Goal: Book appointment/travel/reservation

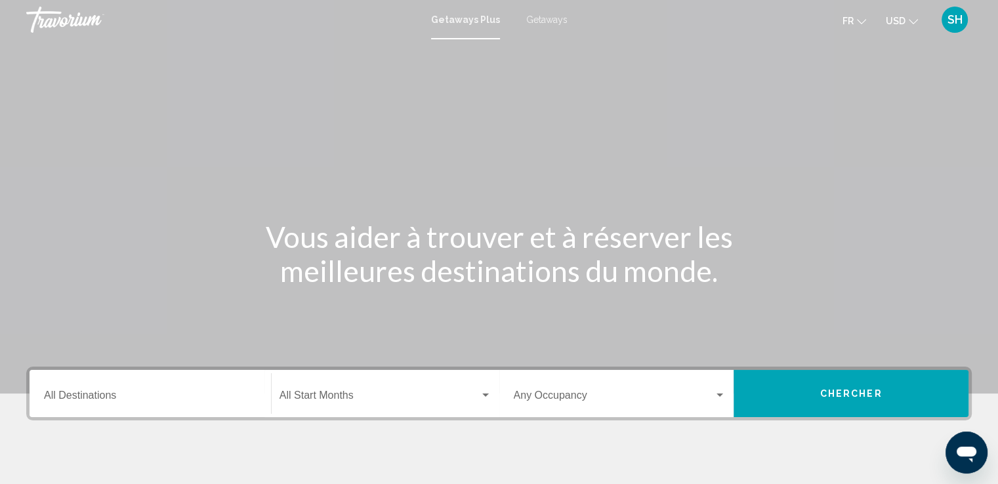
click at [554, 22] on span "Getaways" at bounding box center [546, 19] width 41 height 10
click at [890, 16] on span "USD" at bounding box center [896, 21] width 20 height 10
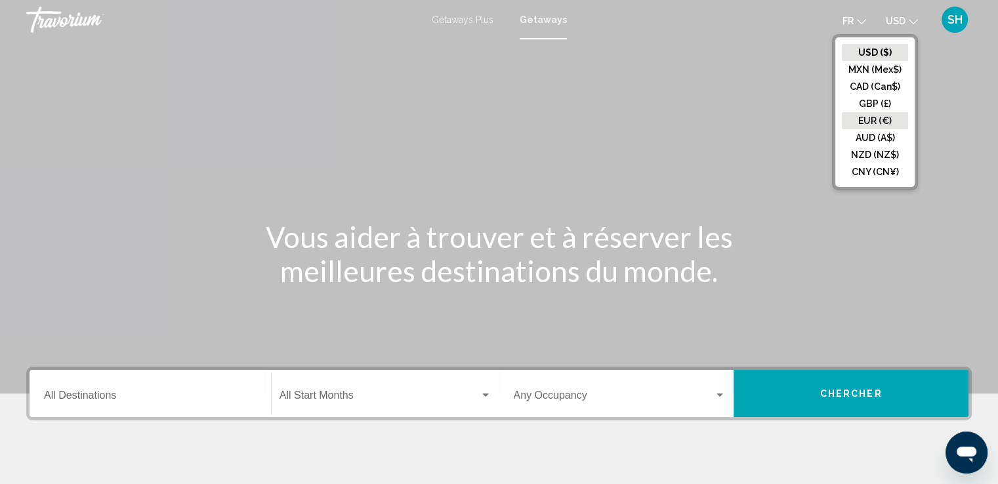
click at [871, 115] on button "EUR (€)" at bounding box center [875, 120] width 66 height 17
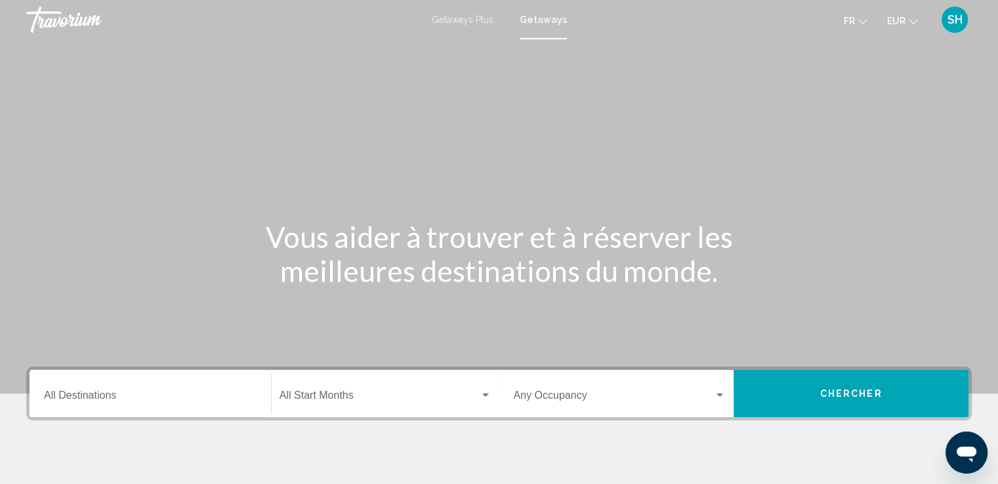
click at [150, 402] on input "Destination All Destinations" at bounding box center [150, 398] width 213 height 12
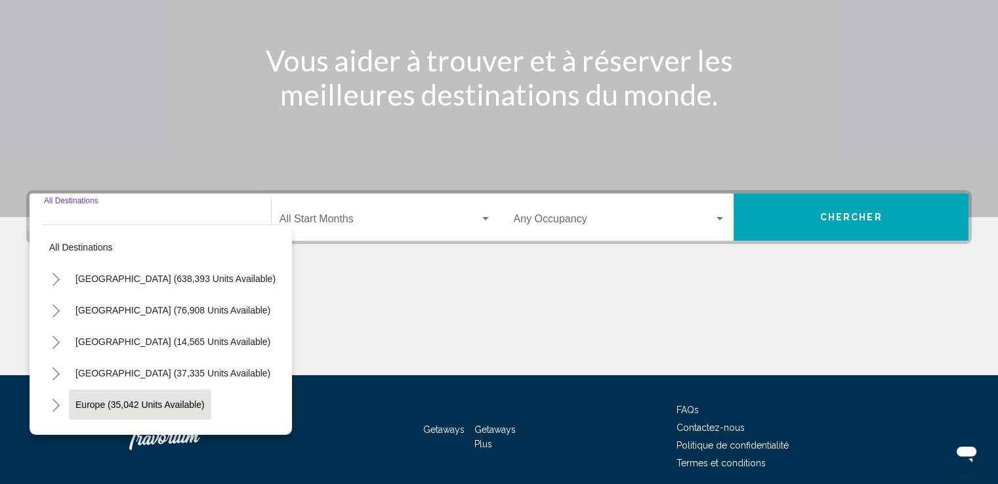
scroll to position [228, 0]
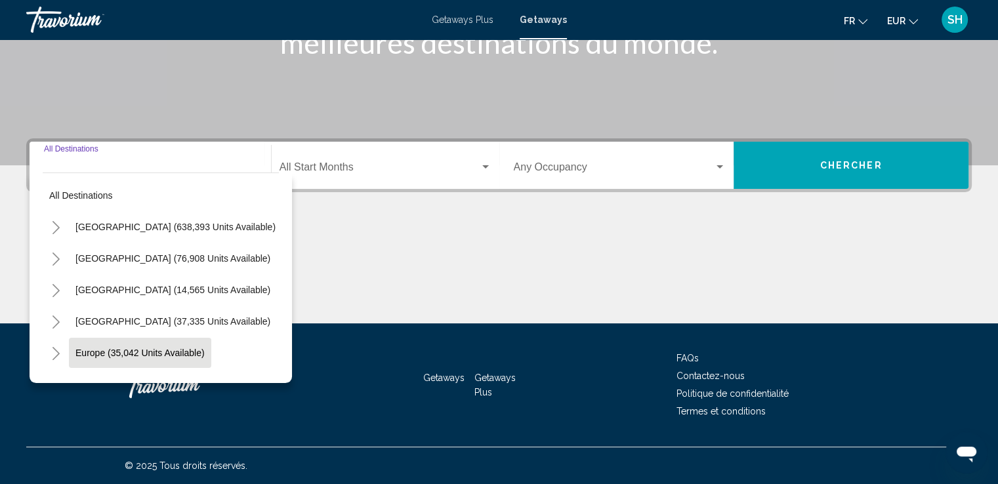
click at [89, 351] on span "Europe (35,042 units available)" at bounding box center [139, 353] width 129 height 10
type input "**********"
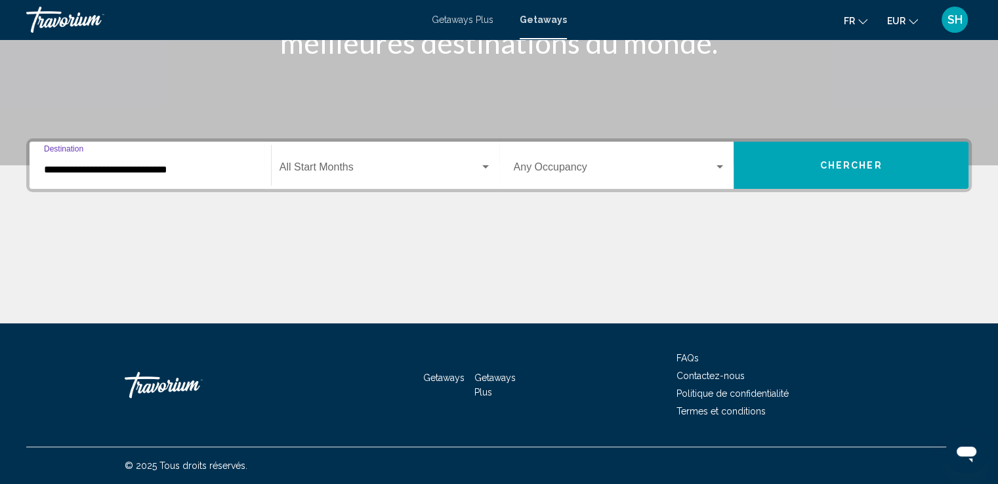
click at [351, 171] on span "Search widget" at bounding box center [379, 170] width 200 height 12
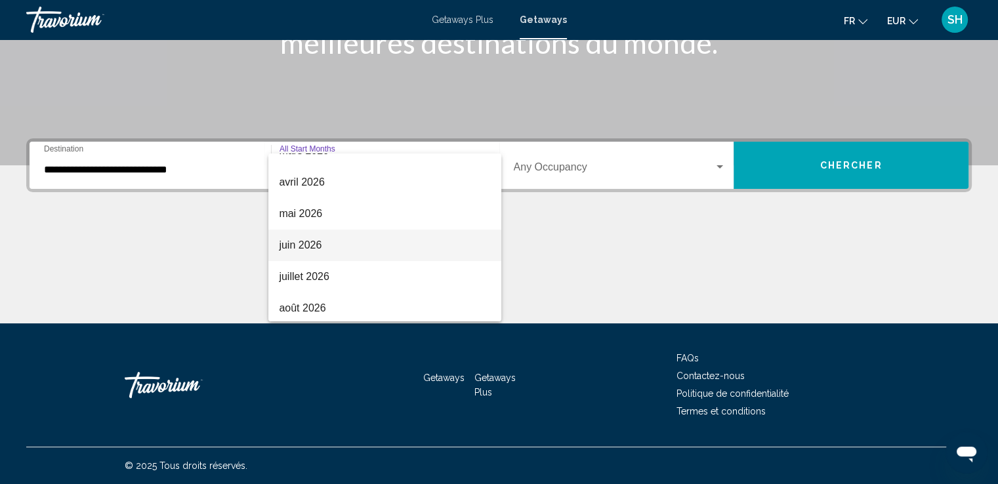
scroll to position [273, 0]
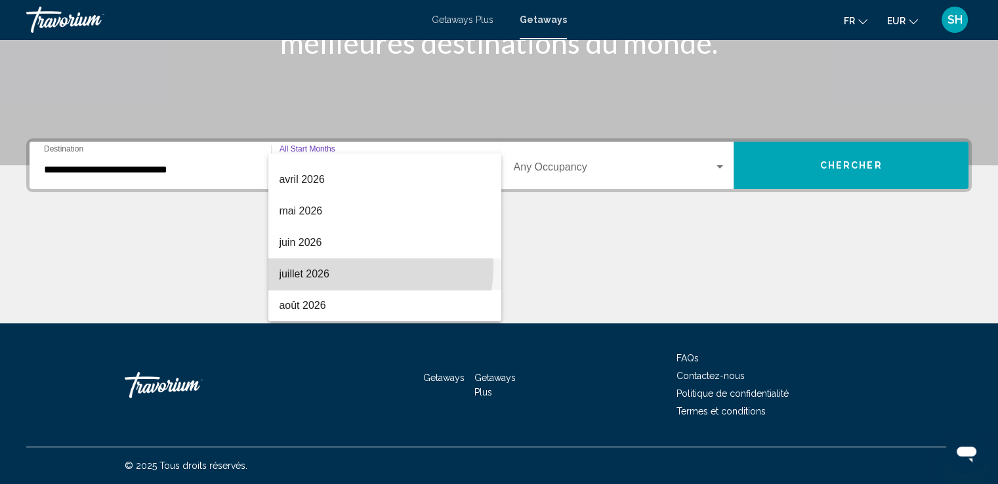
click at [312, 264] on span "juillet 2026" at bounding box center [385, 273] width 212 height 31
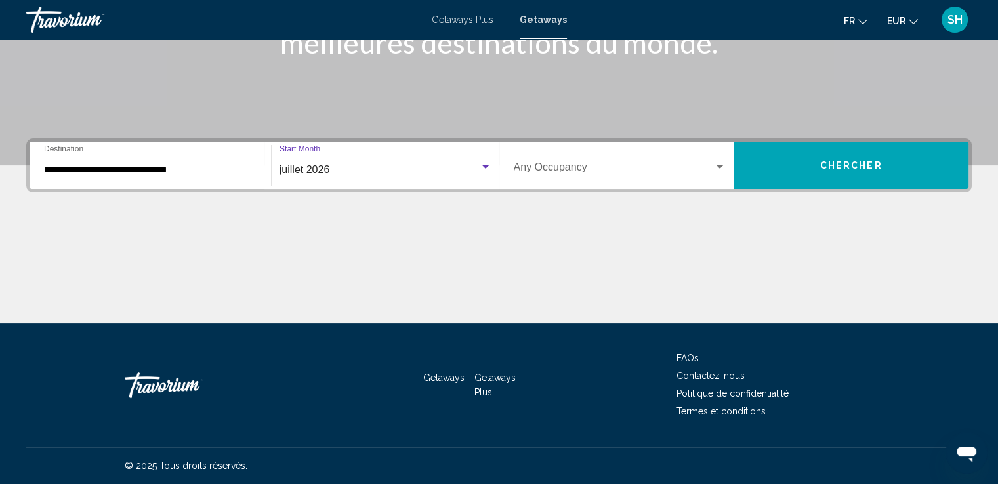
click at [552, 167] on span "Search widget" at bounding box center [614, 170] width 201 height 12
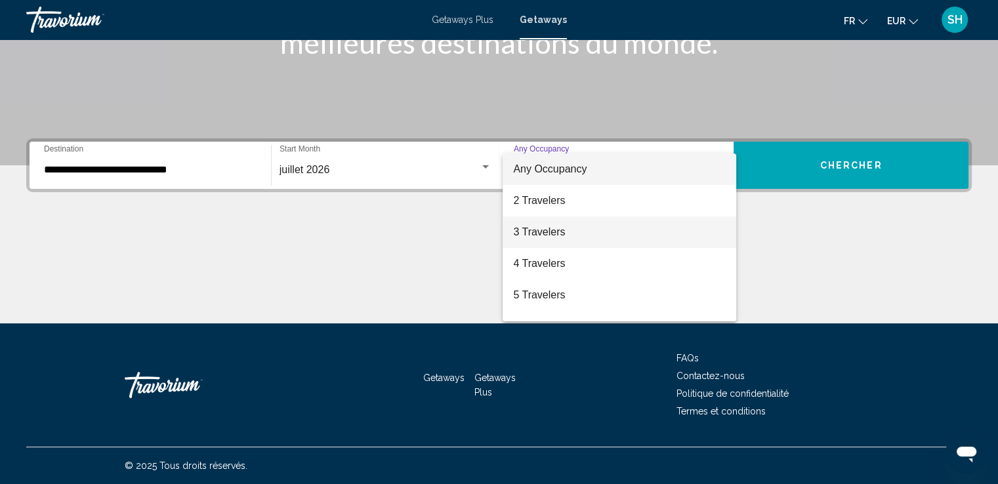
click at [538, 232] on span "3 Travelers" at bounding box center [619, 231] width 213 height 31
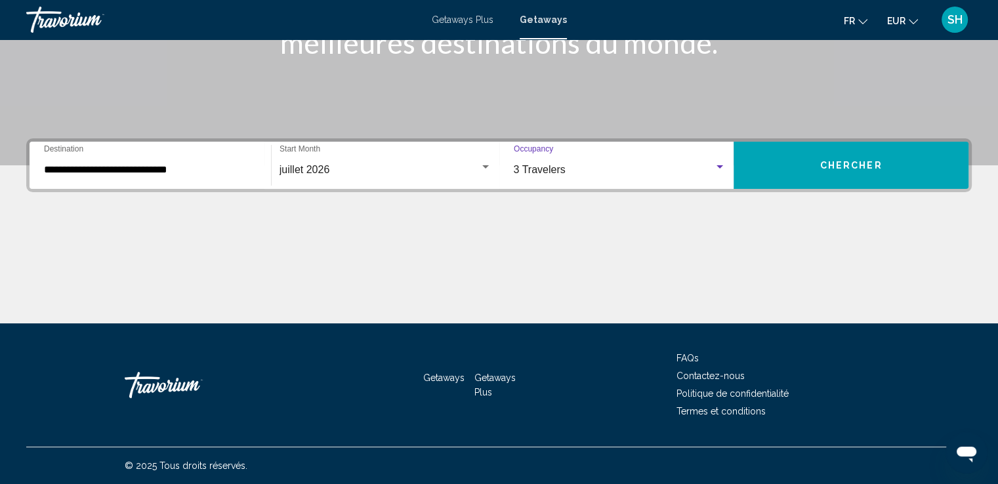
click at [794, 163] on button "Chercher" at bounding box center [850, 165] width 235 height 47
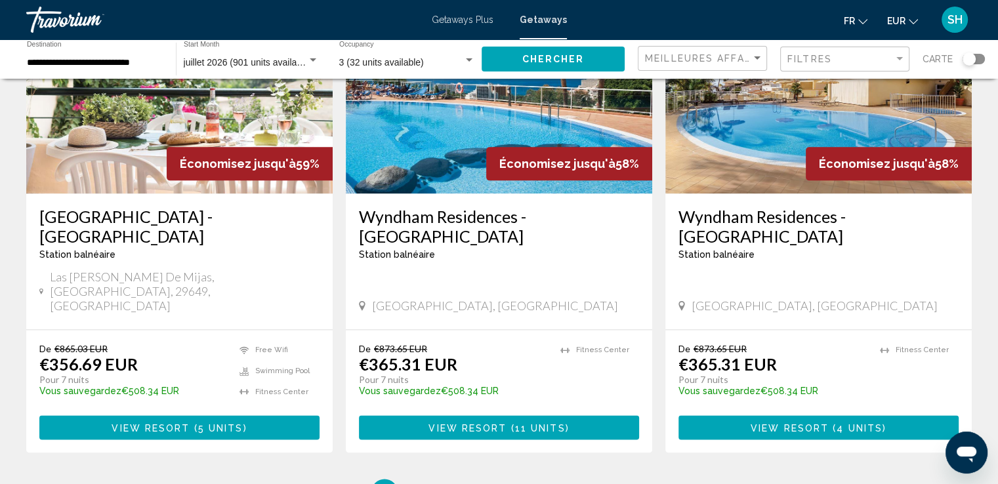
scroll to position [1692, 0]
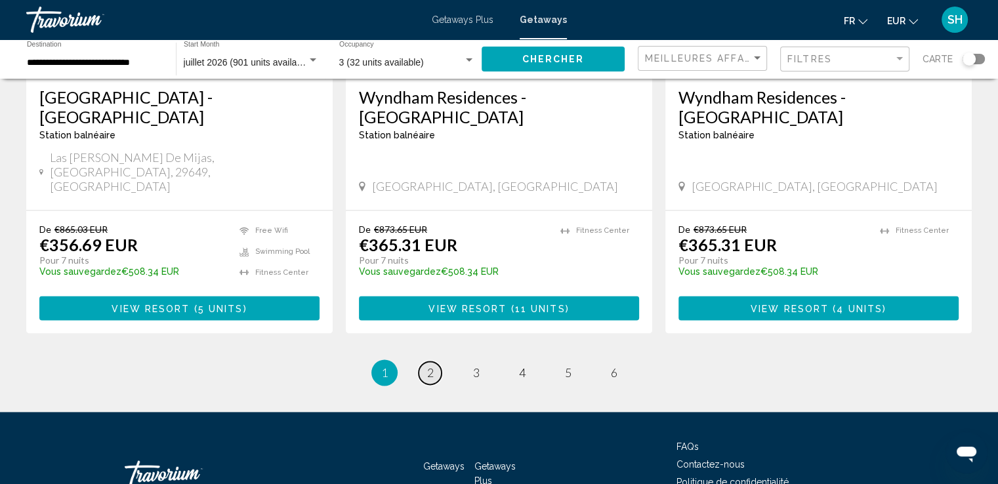
click at [423, 361] on link "page 2" at bounding box center [430, 372] width 23 height 23
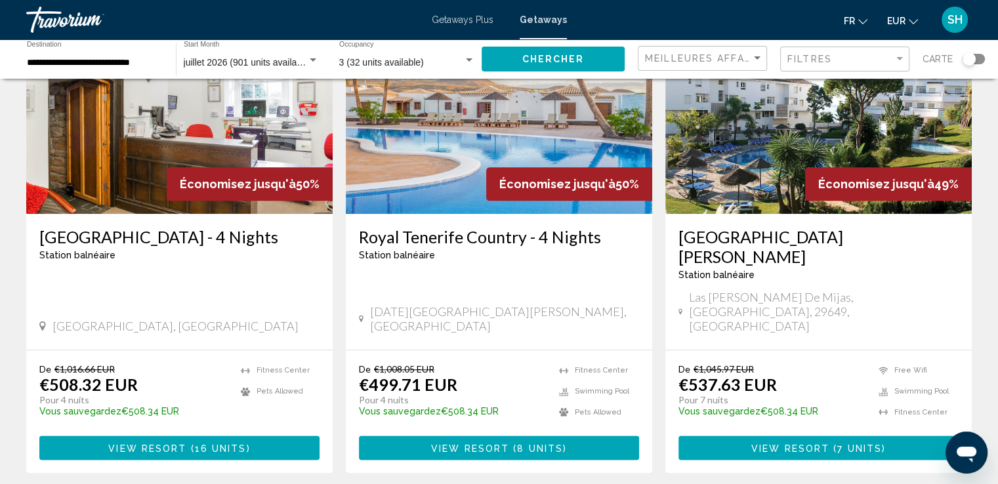
scroll to position [1575, 0]
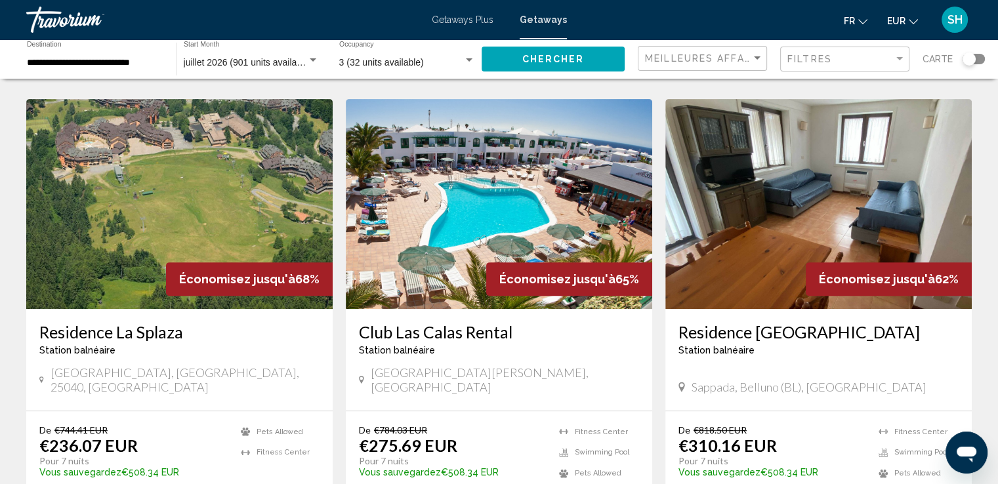
scroll to position [525, 0]
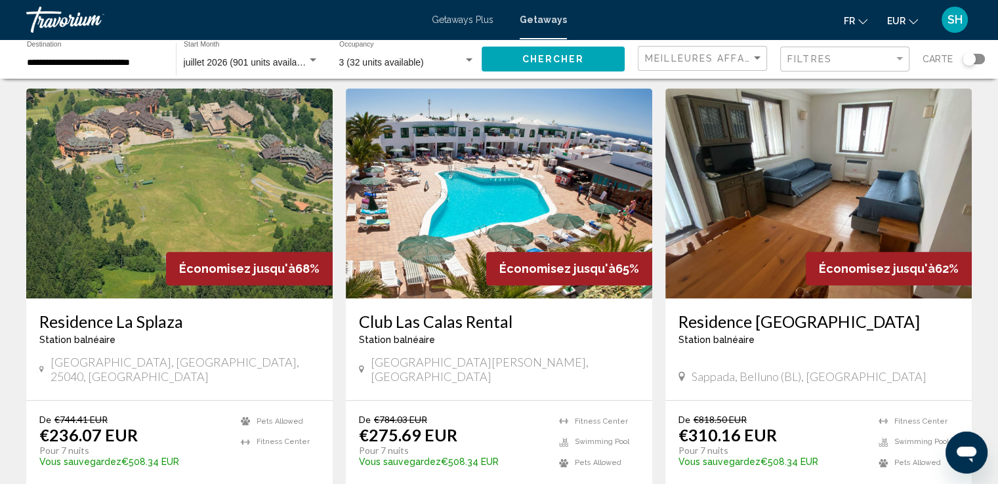
click at [492, 171] on img "Main content" at bounding box center [499, 194] width 306 height 210
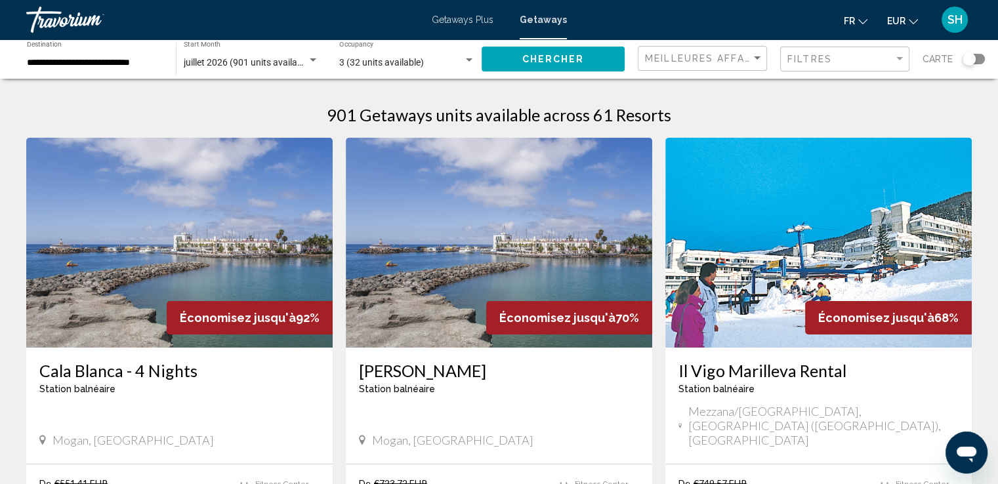
click at [232, 62] on span "juillet 2026 (901 units available)" at bounding box center [248, 62] width 129 height 10
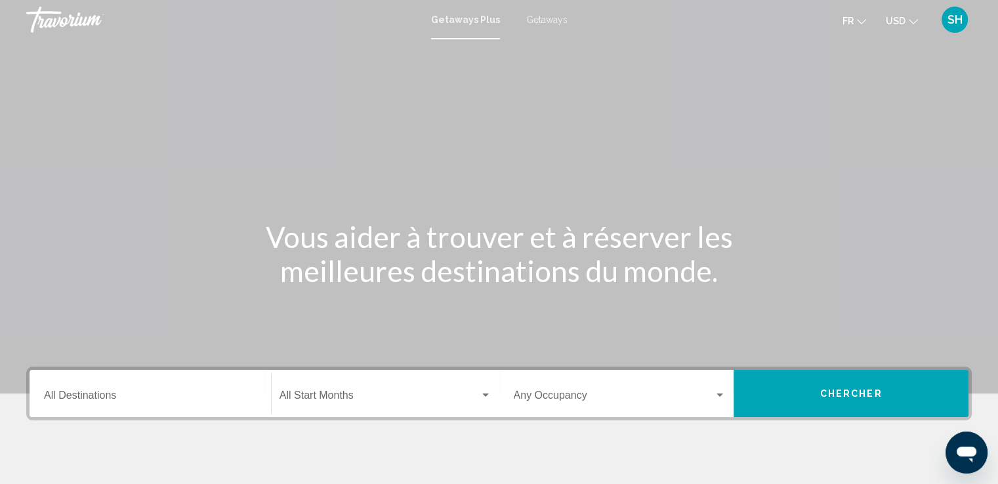
click at [534, 20] on span "Getaways" at bounding box center [546, 19] width 41 height 10
click at [900, 17] on span "USD" at bounding box center [896, 21] width 20 height 10
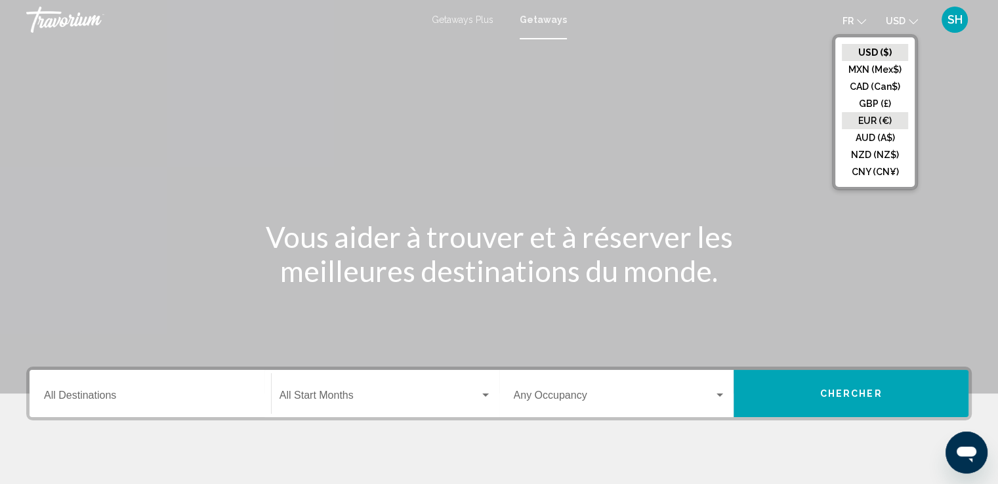
click at [878, 123] on button "EUR (€)" at bounding box center [875, 120] width 66 height 17
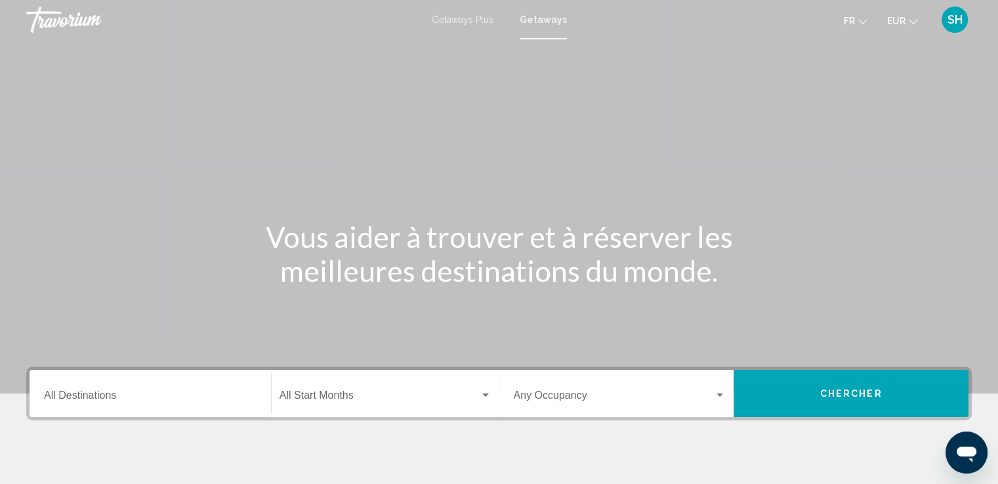
click at [151, 392] on input "Destination All Destinations" at bounding box center [150, 398] width 213 height 12
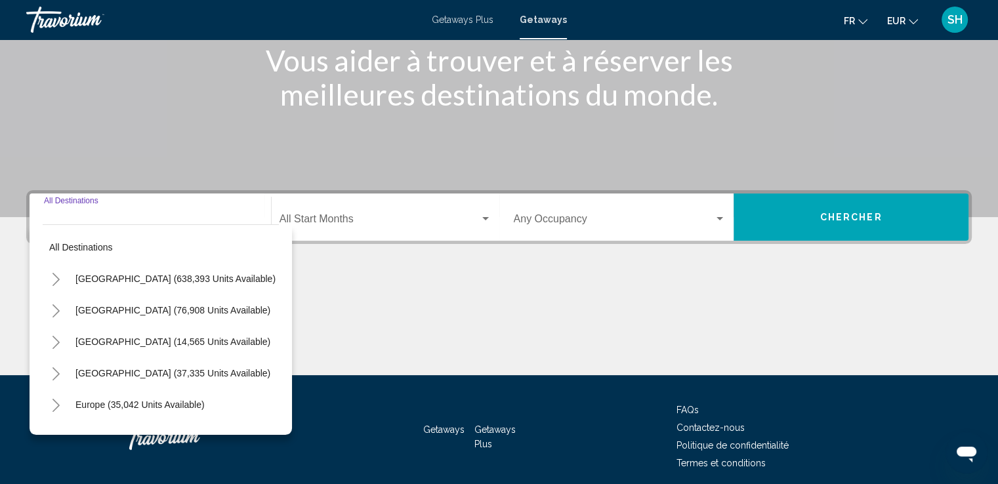
scroll to position [228, 0]
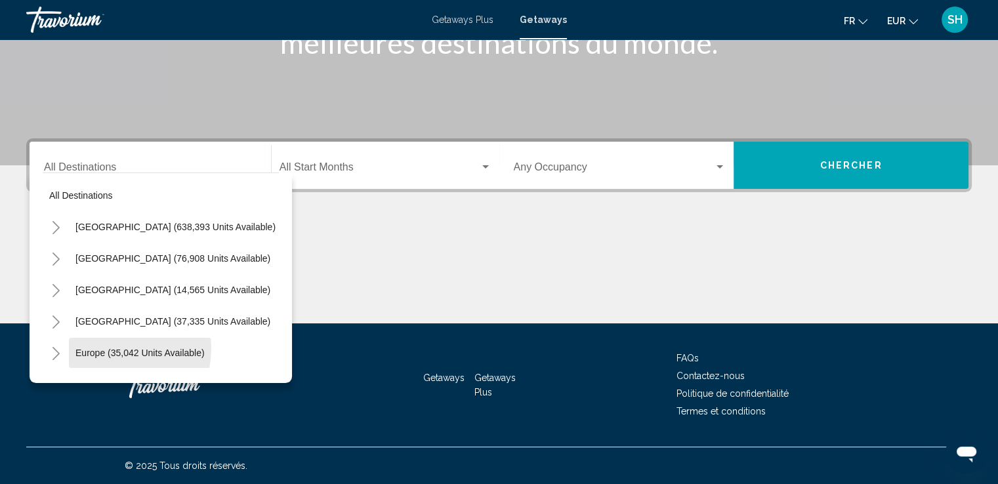
click at [94, 346] on button "Europe (35,042 units available)" at bounding box center [140, 353] width 142 height 30
type input "**********"
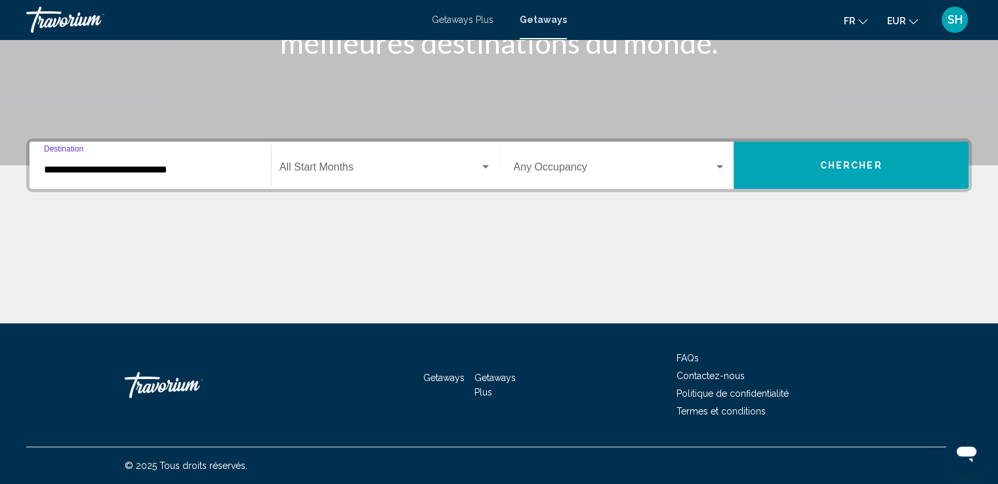
click at [324, 176] on div "Start Month All Start Months" at bounding box center [385, 165] width 212 height 41
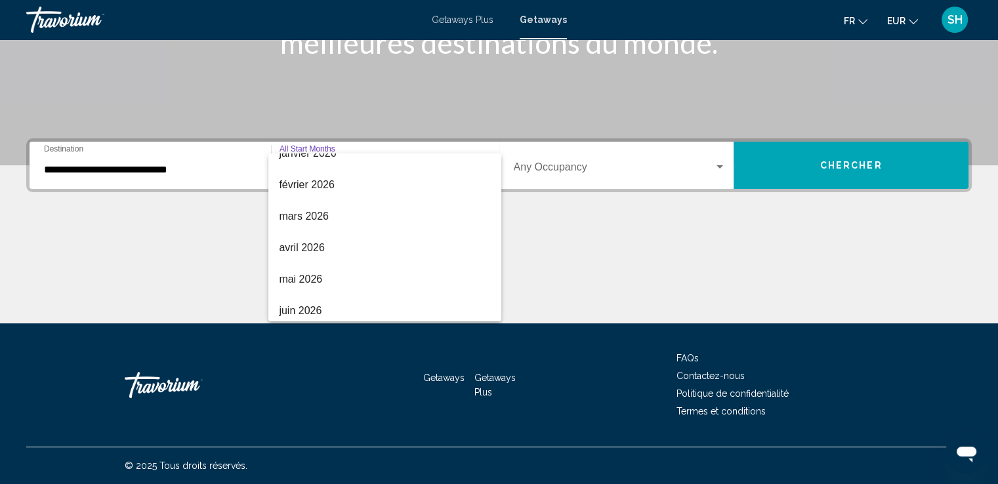
scroll to position [273, 0]
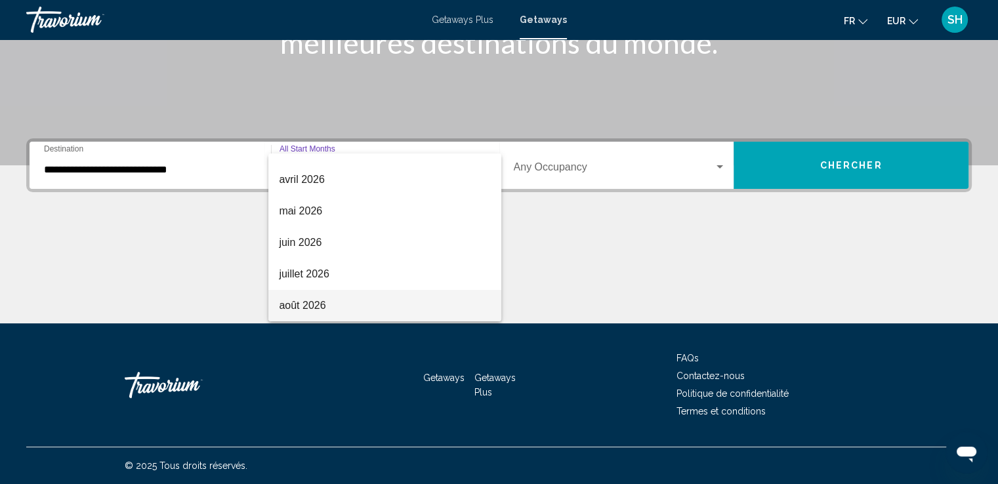
click at [310, 301] on span "août 2026" at bounding box center [385, 305] width 212 height 31
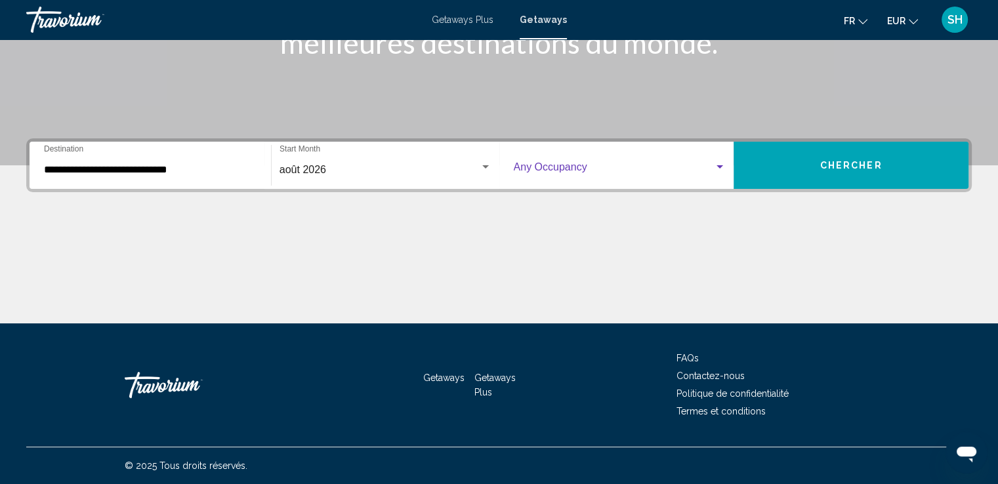
click at [535, 174] on span "Search widget" at bounding box center [614, 170] width 201 height 12
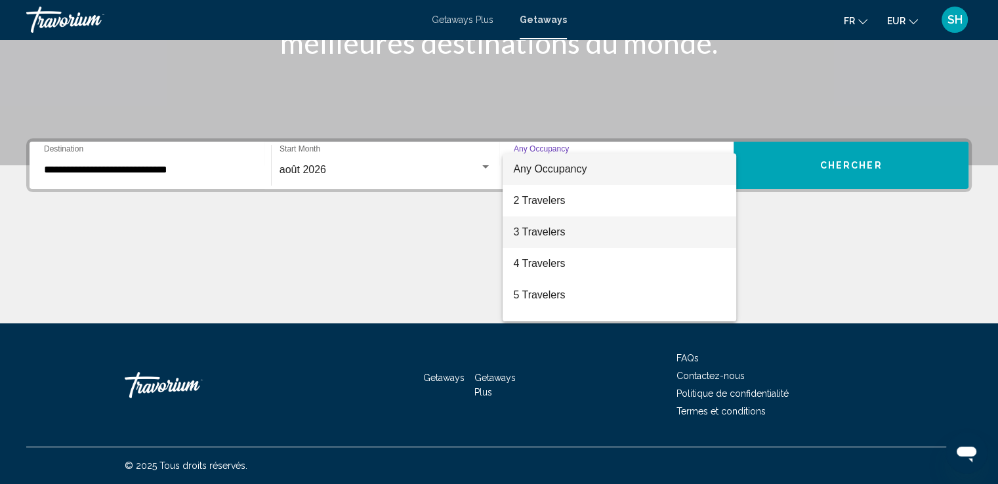
click at [543, 230] on span "3 Travelers" at bounding box center [619, 231] width 213 height 31
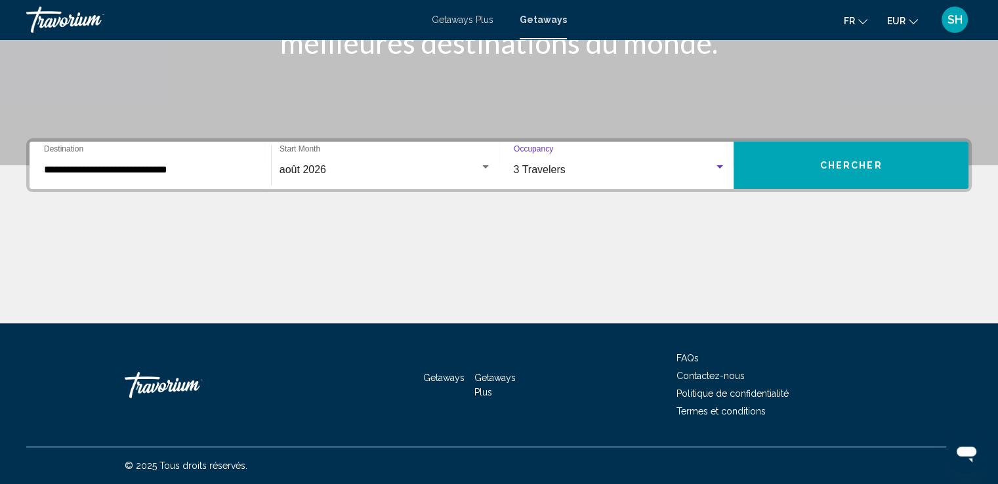
click at [565, 172] on div "3 Travelers" at bounding box center [614, 170] width 201 height 12
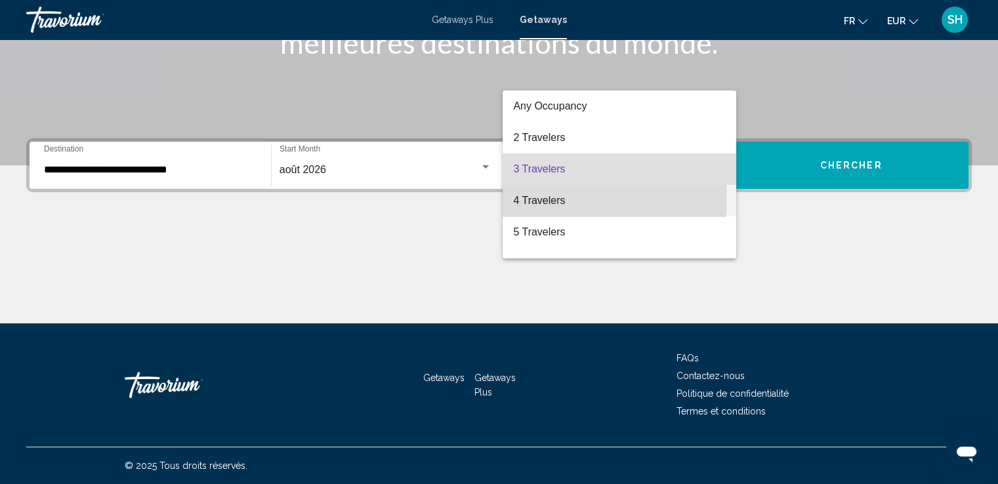
click at [546, 200] on span "4 Travelers" at bounding box center [619, 200] width 213 height 31
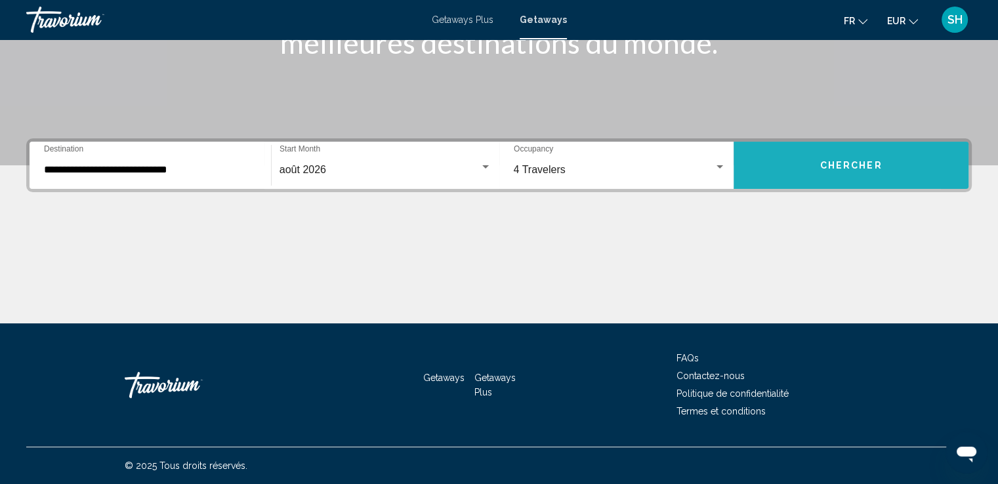
click at [789, 167] on button "Chercher" at bounding box center [850, 165] width 235 height 47
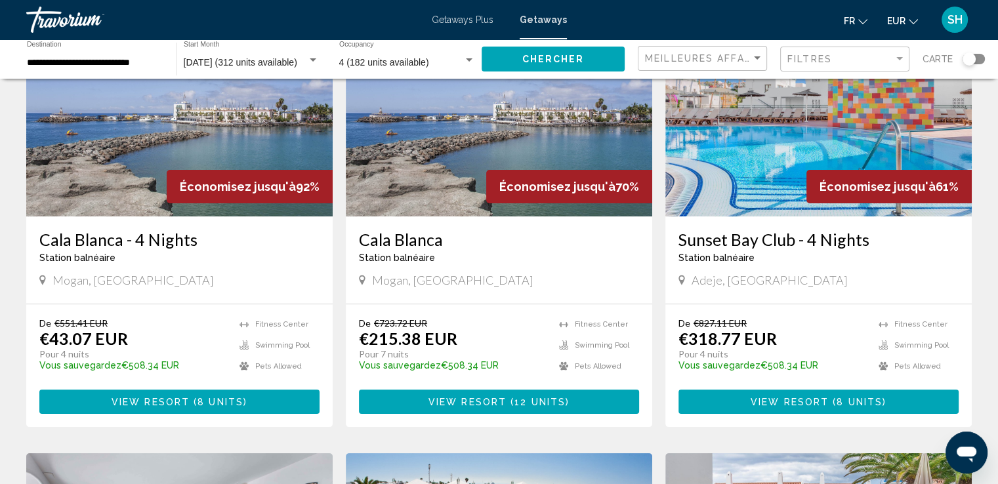
scroll to position [66, 0]
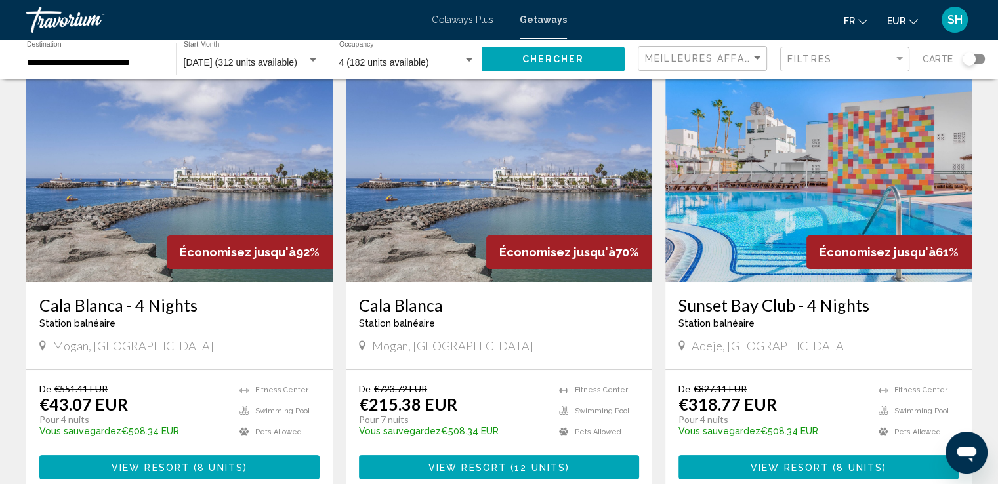
click at [489, 201] on img "Main content" at bounding box center [499, 177] width 306 height 210
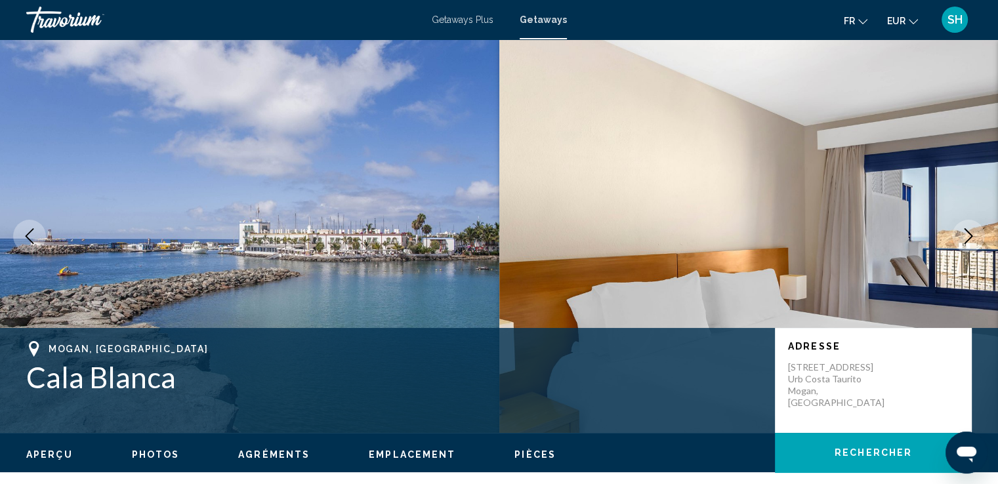
click at [970, 236] on icon "Next image" at bounding box center [968, 236] width 16 height 16
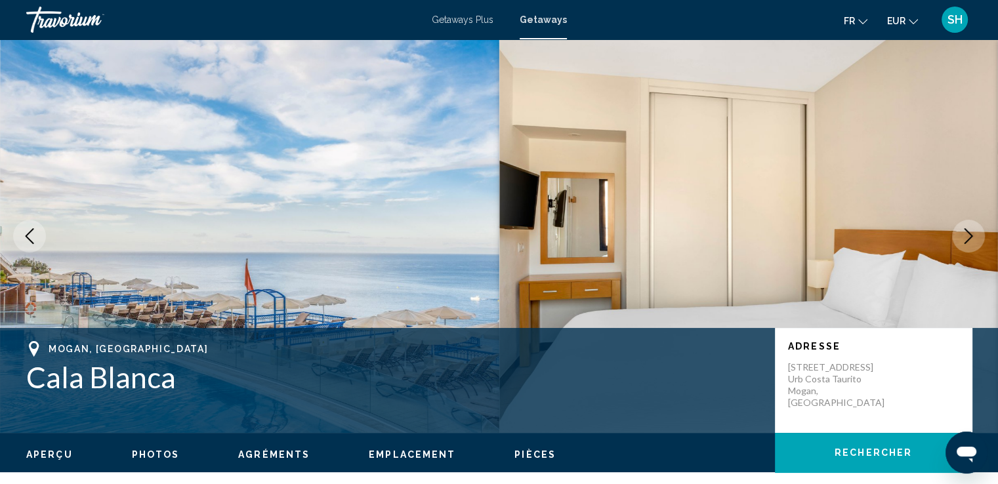
click at [962, 237] on icon "Next image" at bounding box center [968, 236] width 16 height 16
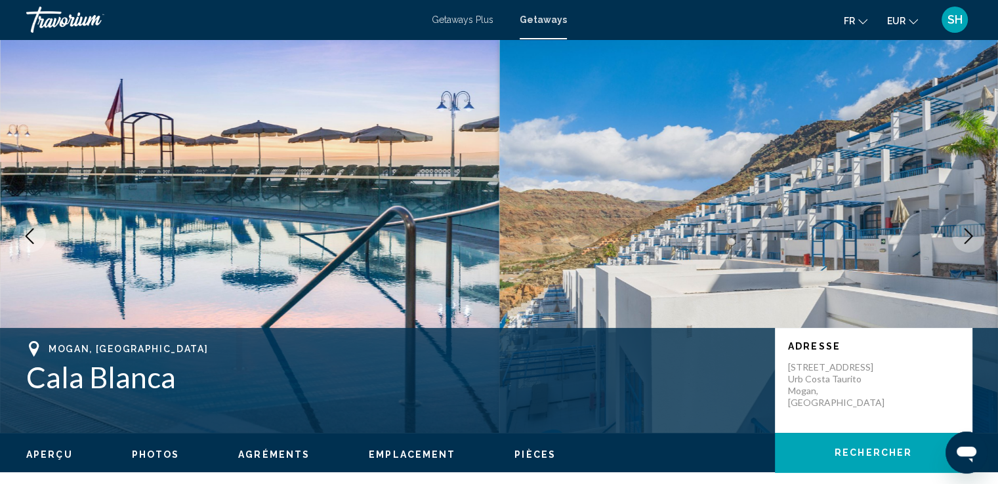
click at [966, 234] on icon "Next image" at bounding box center [968, 236] width 16 height 16
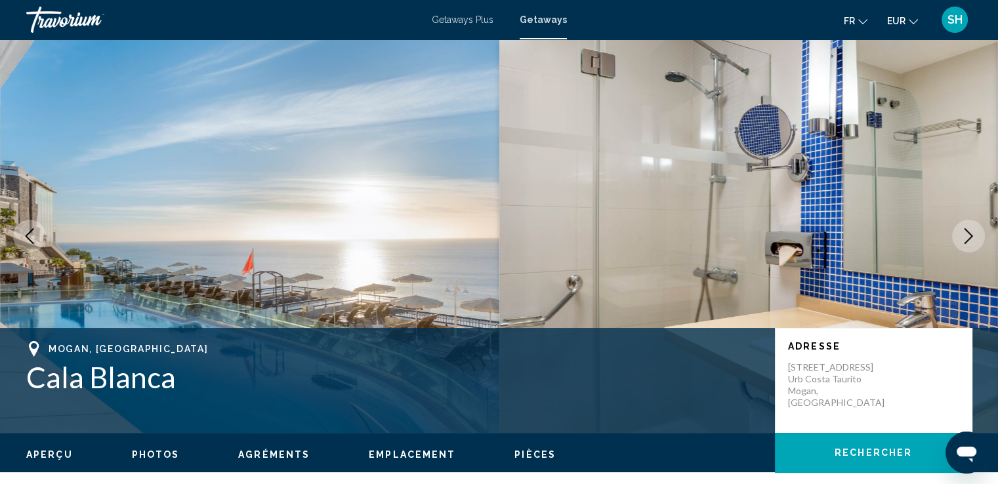
click at [966, 234] on icon "Next image" at bounding box center [968, 236] width 16 height 16
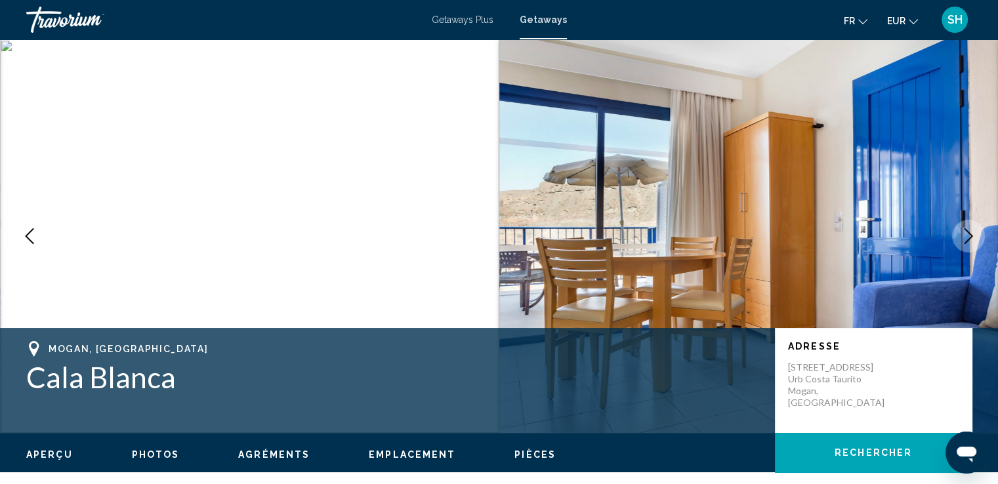
click at [966, 234] on icon "Next image" at bounding box center [968, 236] width 16 height 16
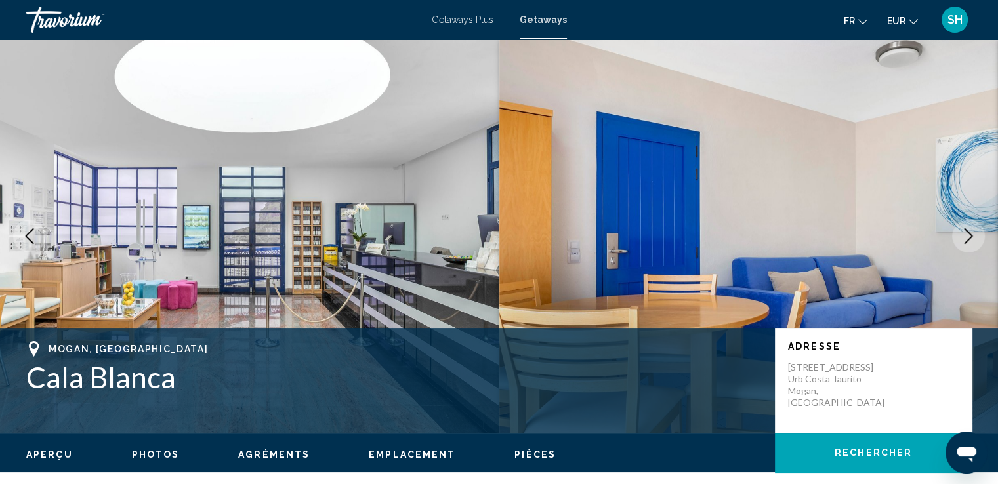
click at [966, 234] on icon "Next image" at bounding box center [968, 236] width 16 height 16
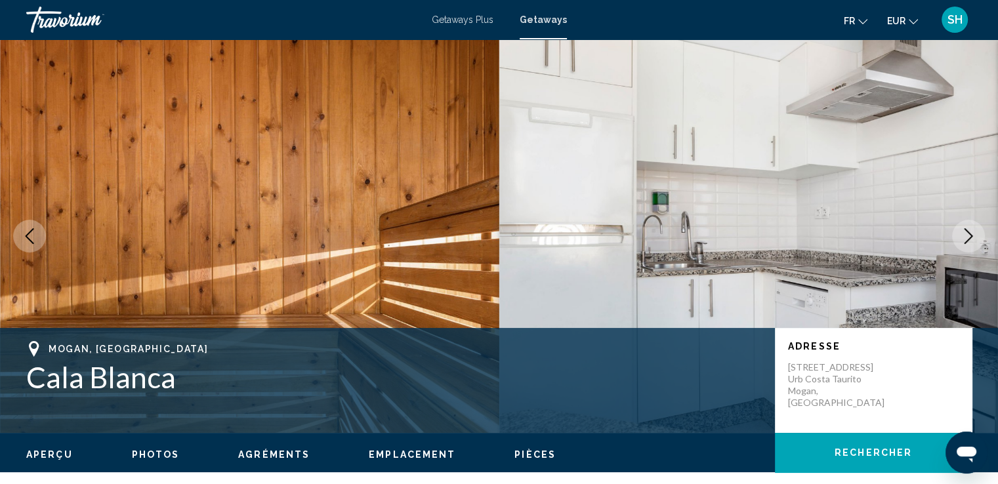
click at [966, 234] on icon "Next image" at bounding box center [968, 236] width 16 height 16
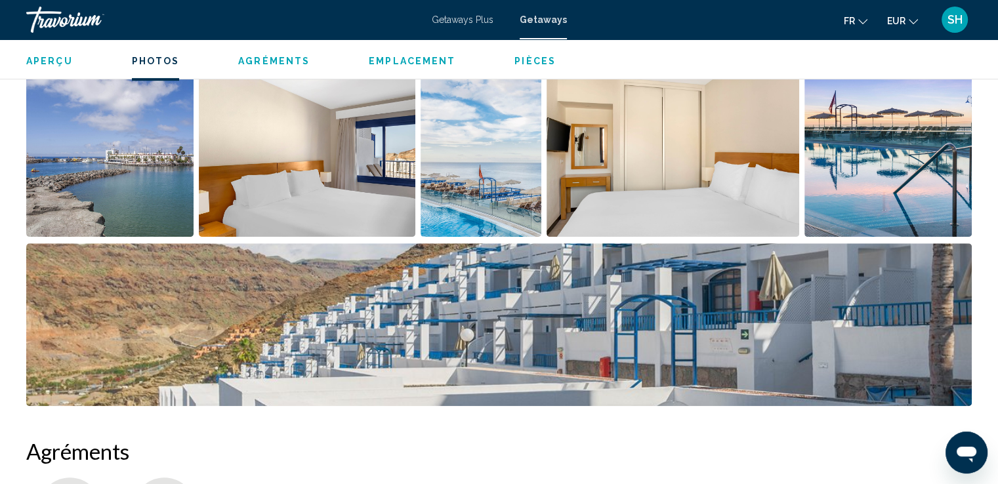
scroll to position [572, 0]
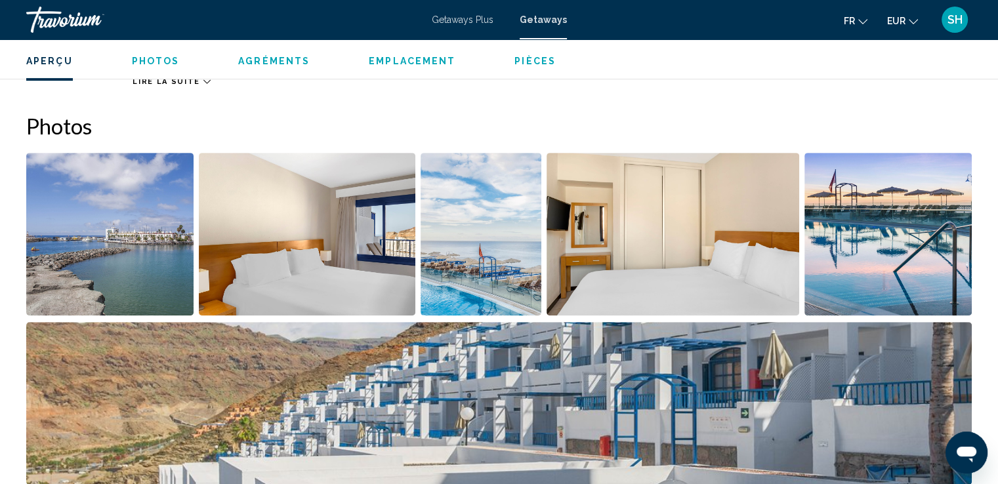
click at [284, 245] on img "Open full-screen image slider" at bounding box center [307, 234] width 216 height 163
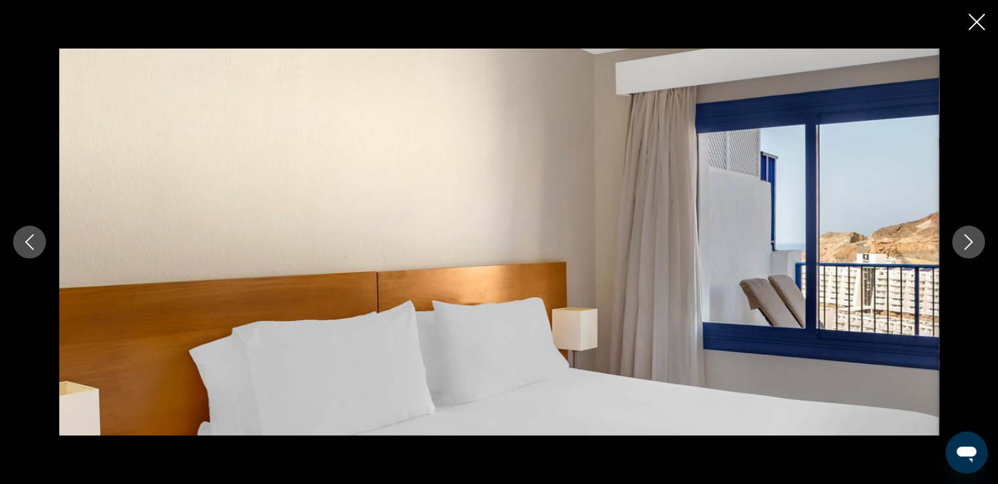
click at [970, 236] on icon "Next image" at bounding box center [968, 242] width 16 height 16
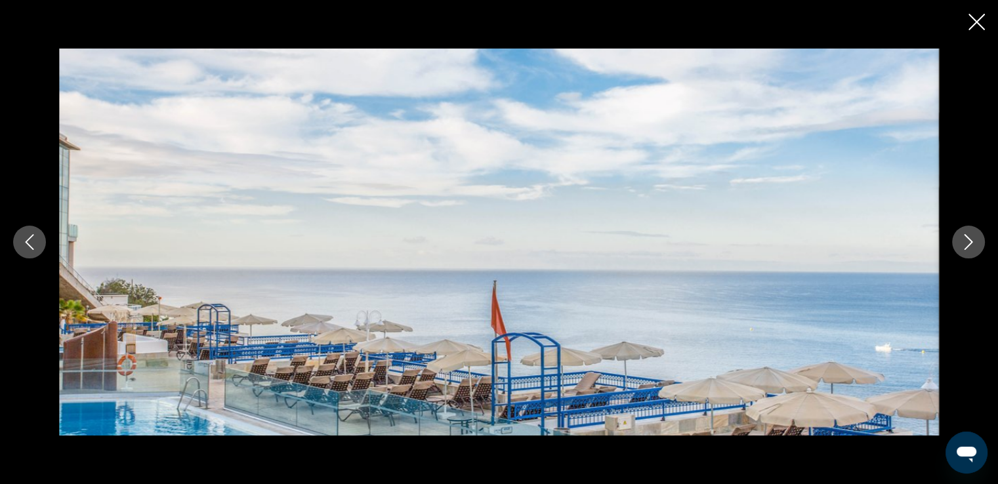
click at [970, 239] on icon "Next image" at bounding box center [968, 242] width 16 height 16
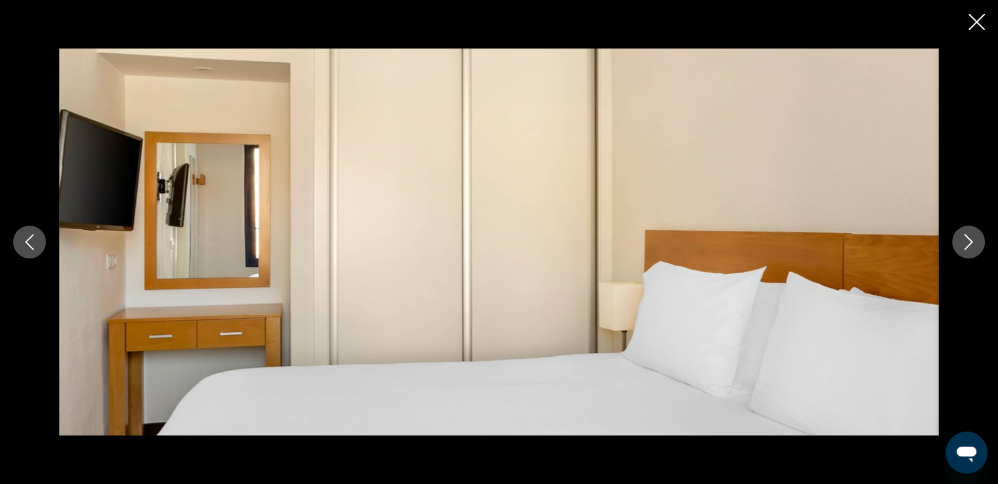
click at [970, 239] on icon "Next image" at bounding box center [968, 242] width 16 height 16
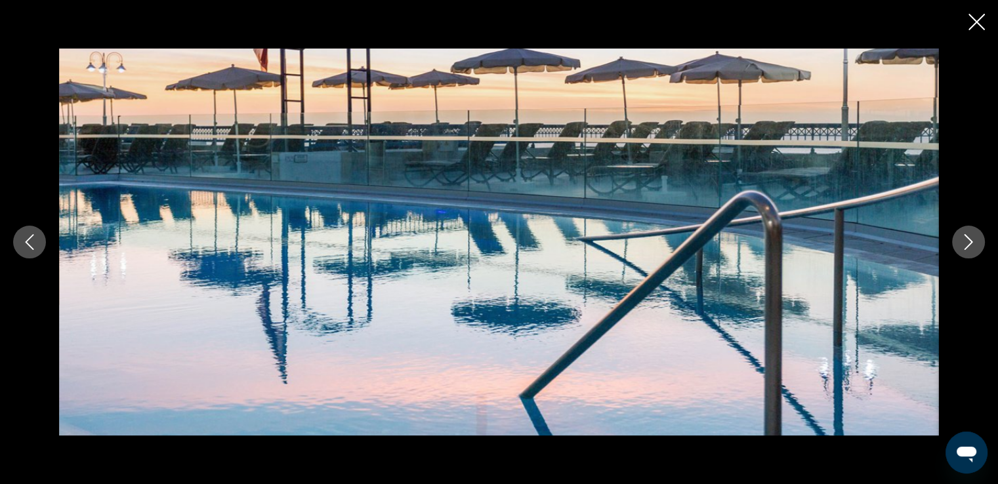
click at [969, 242] on icon "Next image" at bounding box center [968, 242] width 16 height 16
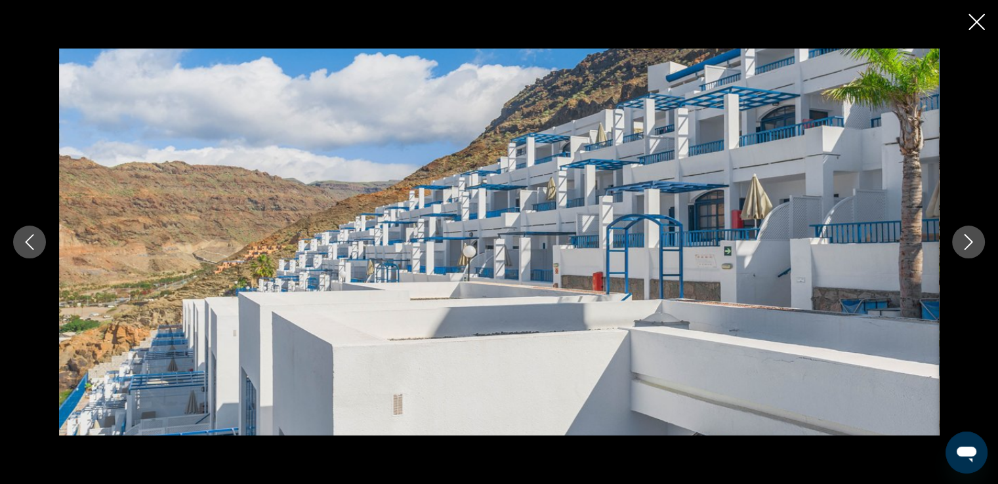
click at [969, 242] on icon "Next image" at bounding box center [968, 242] width 16 height 16
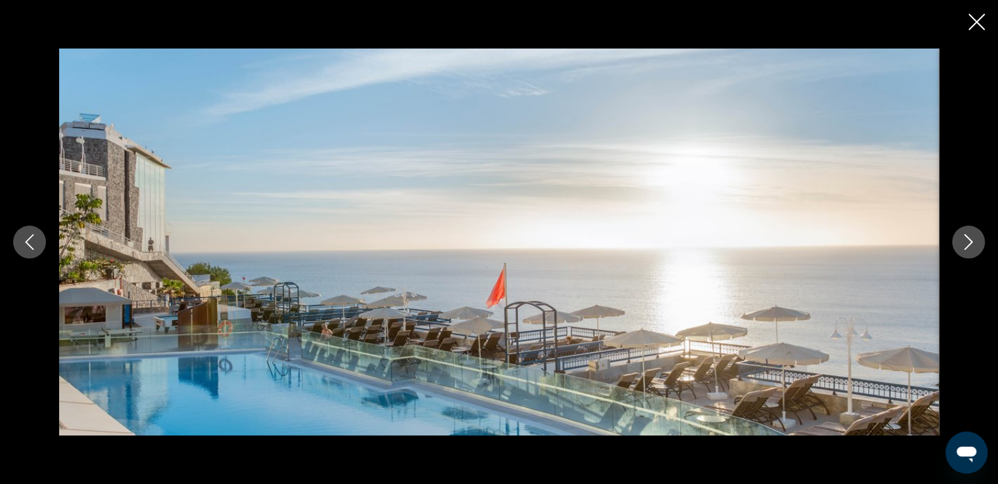
click at [977, 21] on icon "Close slideshow" at bounding box center [976, 22] width 16 height 16
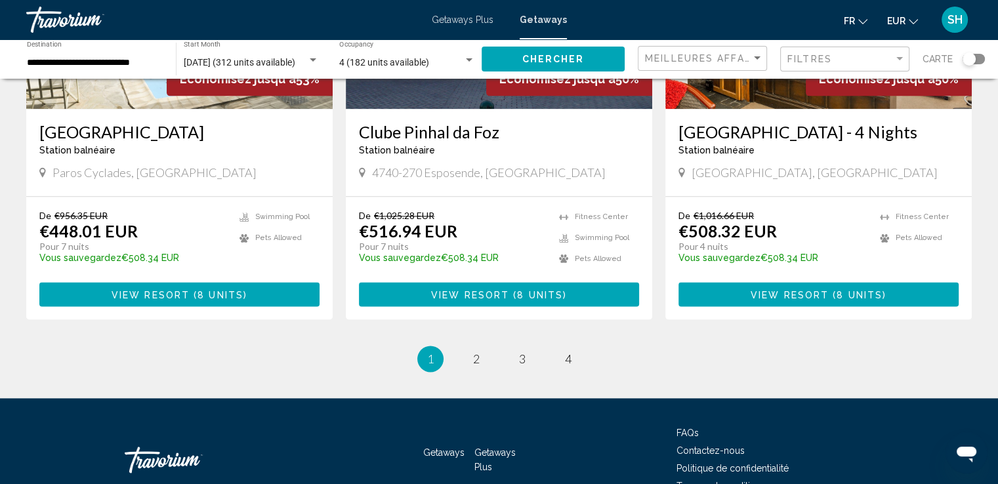
scroll to position [1692, 0]
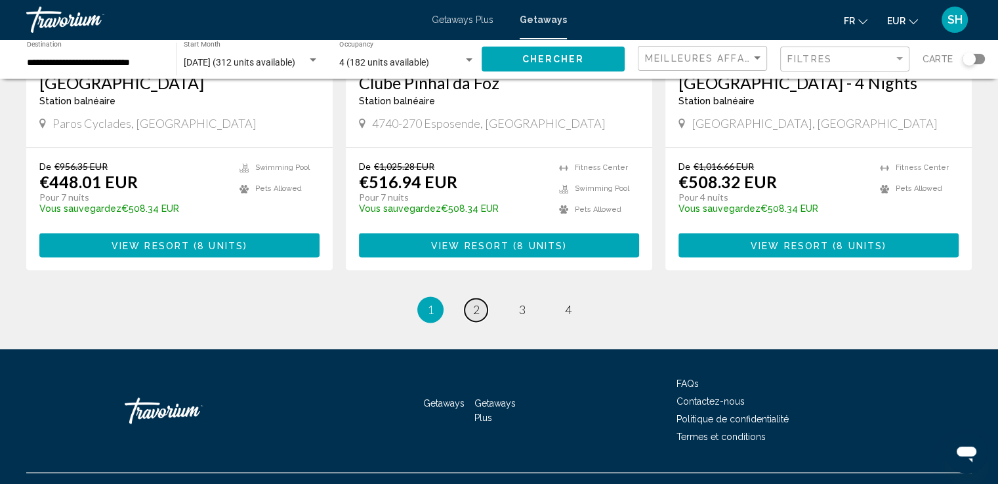
click at [480, 299] on link "page 2" at bounding box center [475, 310] width 23 height 23
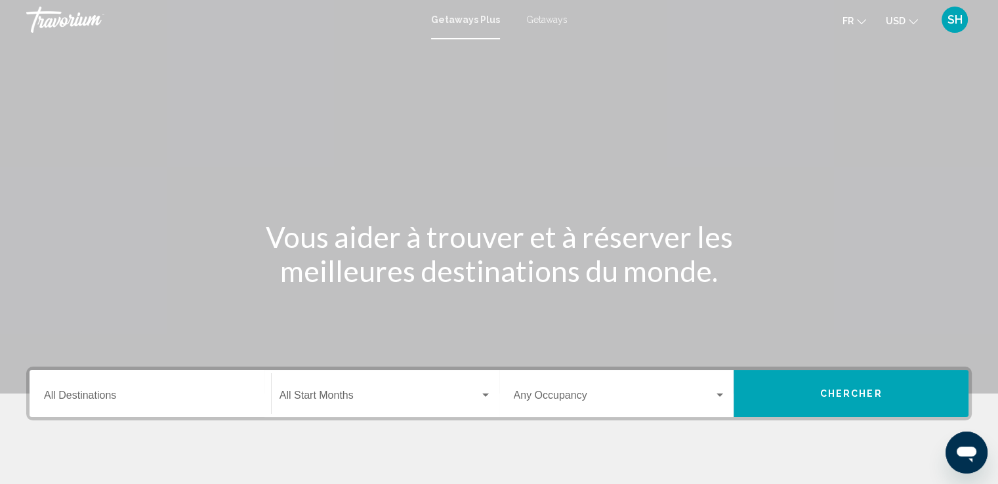
drag, startPoint x: 548, startPoint y: 20, endPoint x: 592, endPoint y: 19, distance: 43.3
click at [548, 20] on span "Getaways" at bounding box center [546, 19] width 41 height 10
click at [901, 19] on span "USD" at bounding box center [896, 21] width 20 height 10
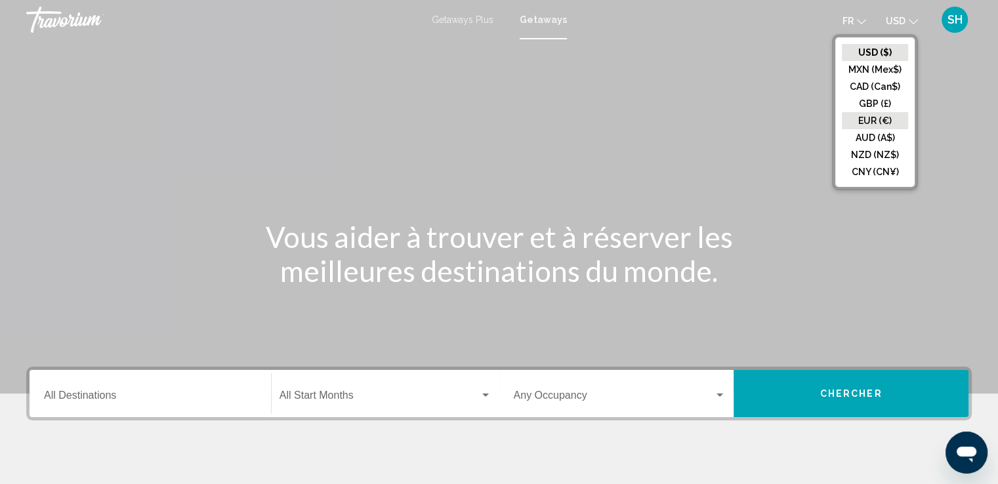
click at [877, 117] on button "EUR (€)" at bounding box center [875, 120] width 66 height 17
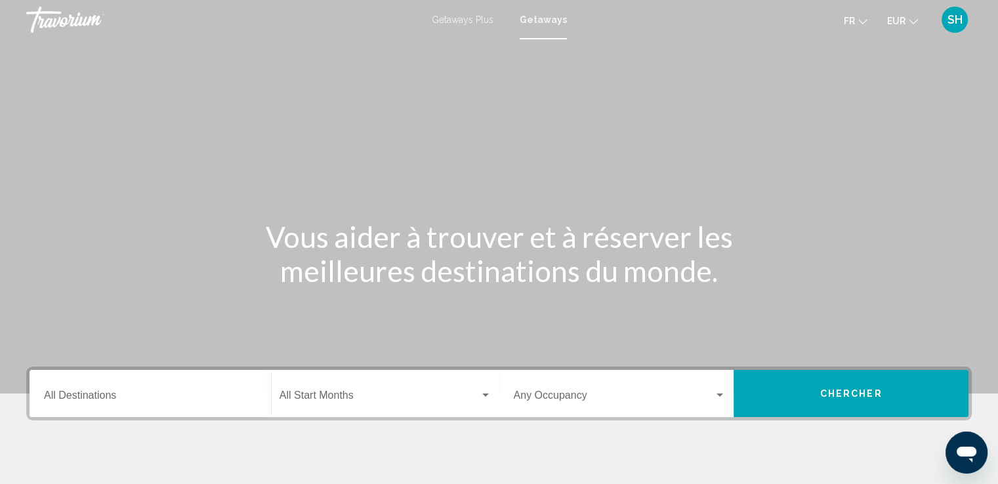
click at [152, 394] on input "Destination All Destinations" at bounding box center [150, 398] width 213 height 12
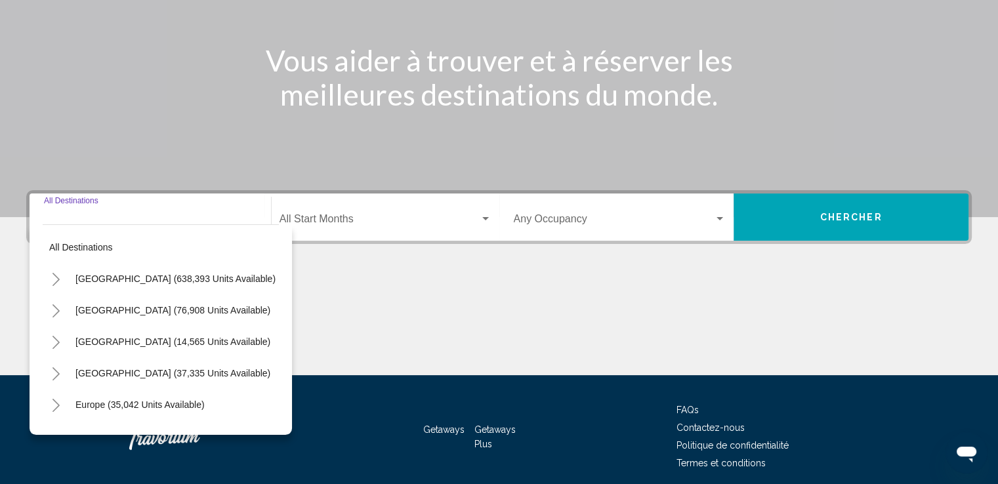
scroll to position [228, 0]
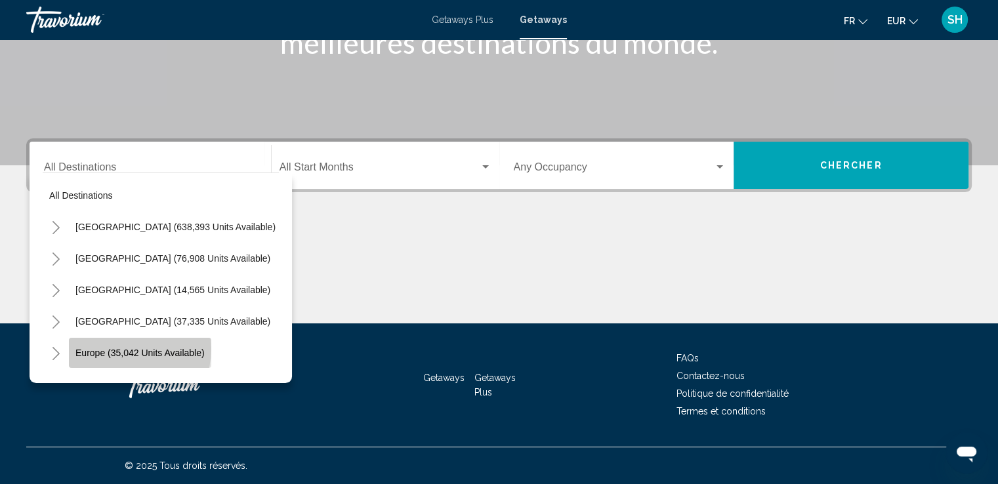
click at [120, 348] on span "Europe (35,042 units available)" at bounding box center [139, 353] width 129 height 10
type input "**********"
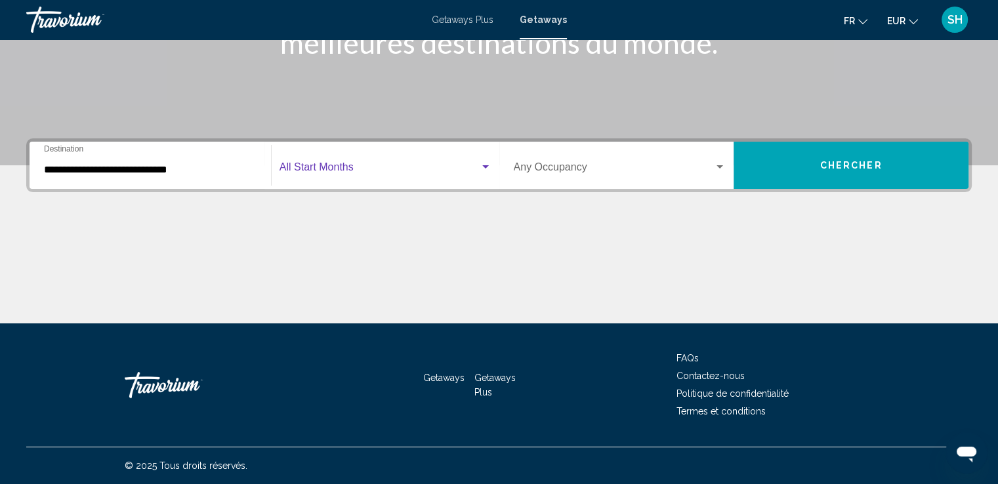
click at [333, 166] on span "Search widget" at bounding box center [379, 170] width 200 height 12
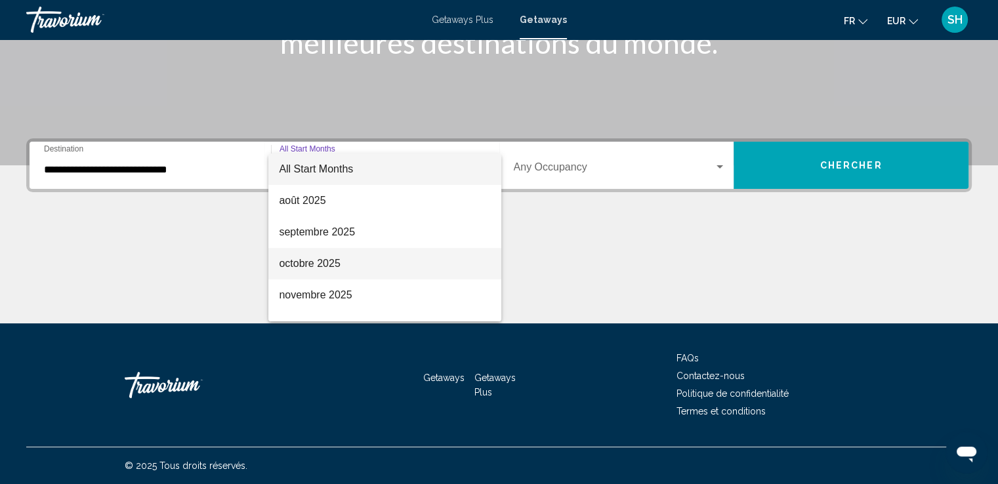
drag, startPoint x: 336, startPoint y: 268, endPoint x: 359, endPoint y: 249, distance: 29.4
click at [336, 267] on span "octobre 2025" at bounding box center [385, 263] width 212 height 31
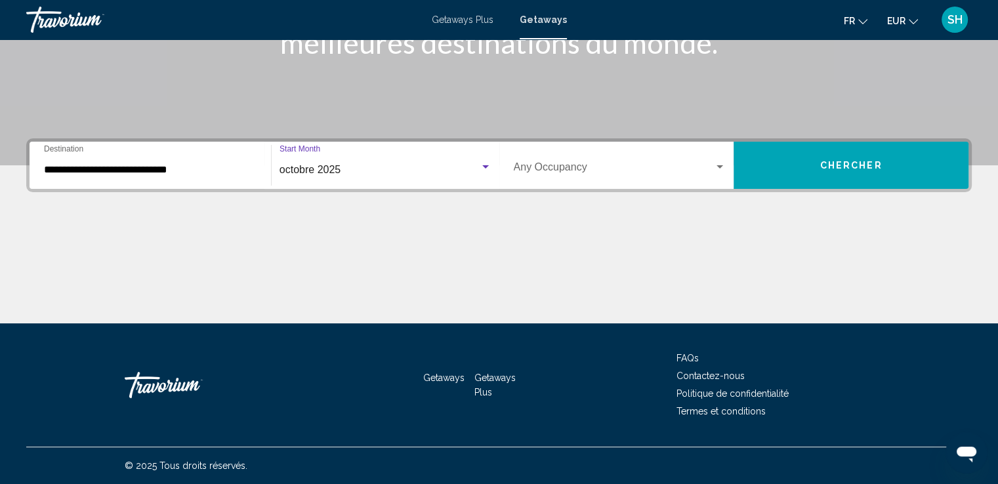
click at [558, 170] on span "Search widget" at bounding box center [614, 170] width 201 height 12
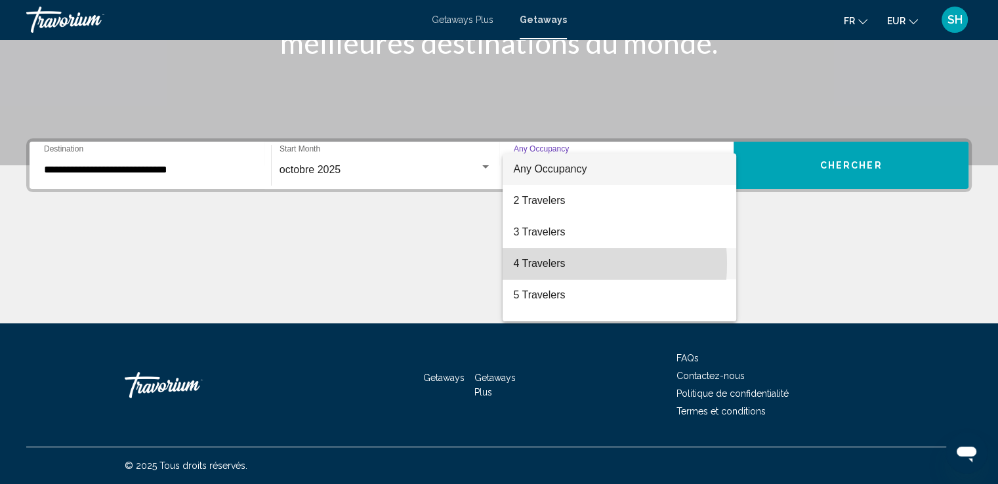
click at [543, 264] on span "4 Travelers" at bounding box center [619, 263] width 213 height 31
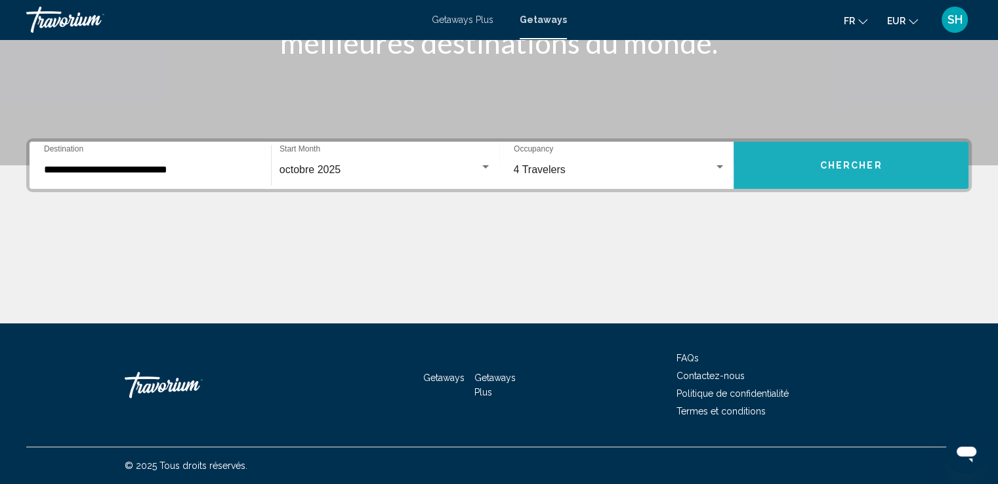
click at [805, 154] on button "Chercher" at bounding box center [850, 165] width 235 height 47
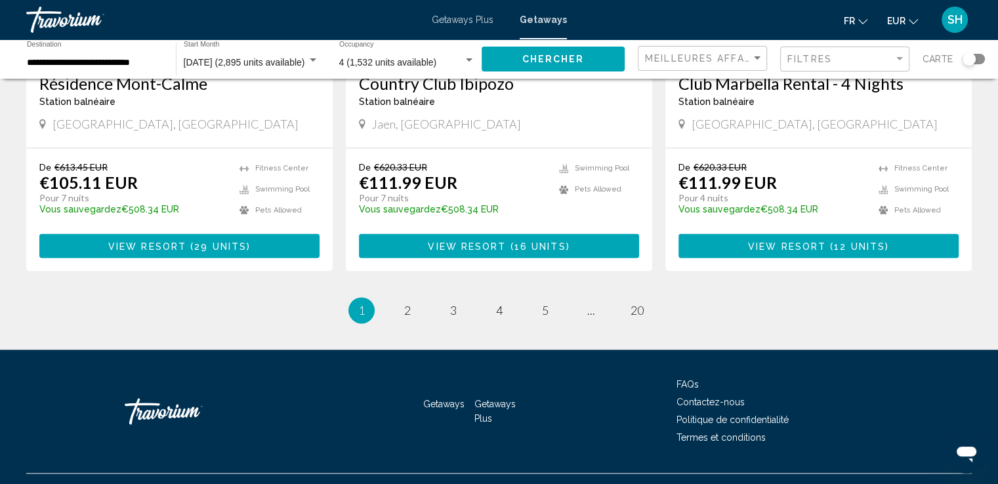
scroll to position [1673, 0]
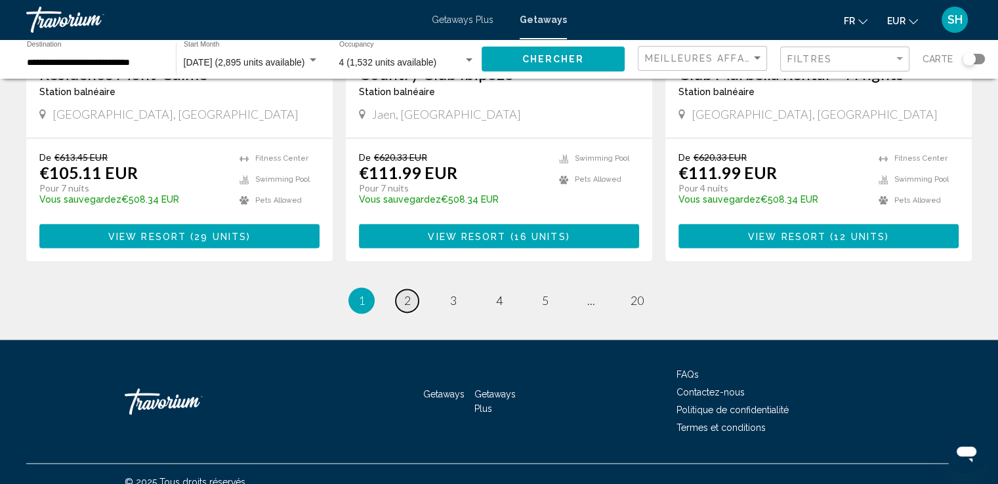
click at [407, 293] on span "2" at bounding box center [407, 300] width 7 height 14
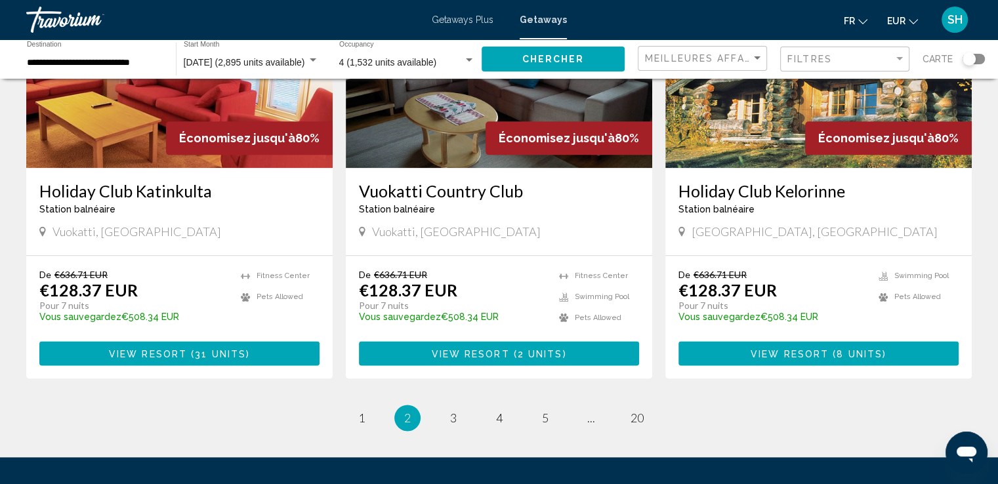
scroll to position [1640, 0]
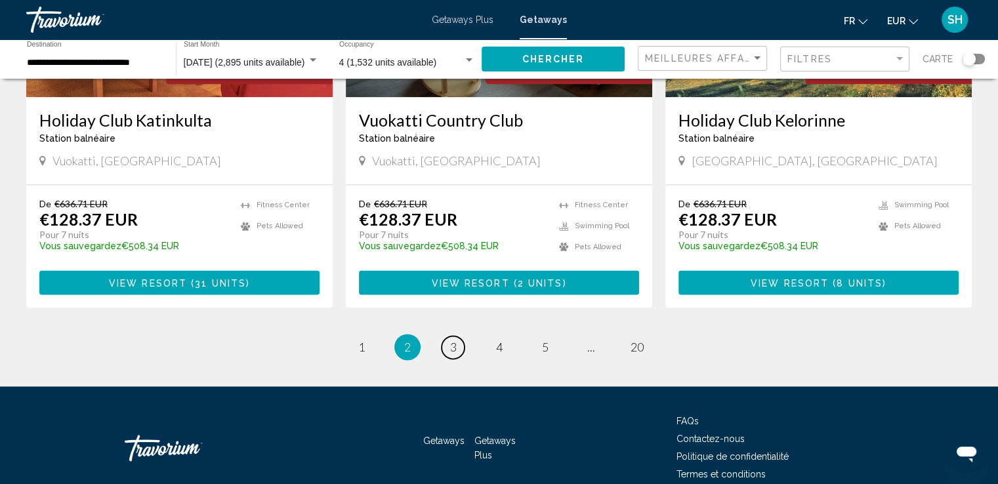
click at [450, 340] on span "3" at bounding box center [453, 347] width 7 height 14
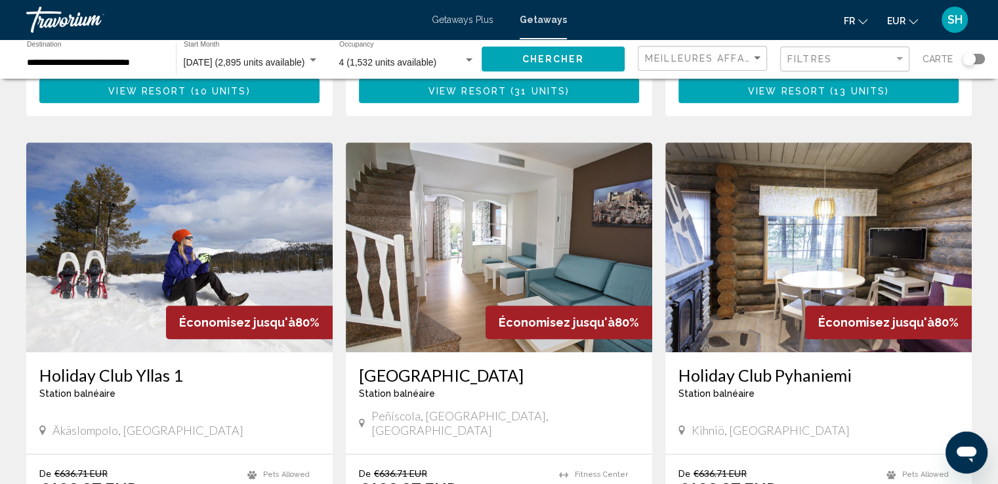
scroll to position [984, 0]
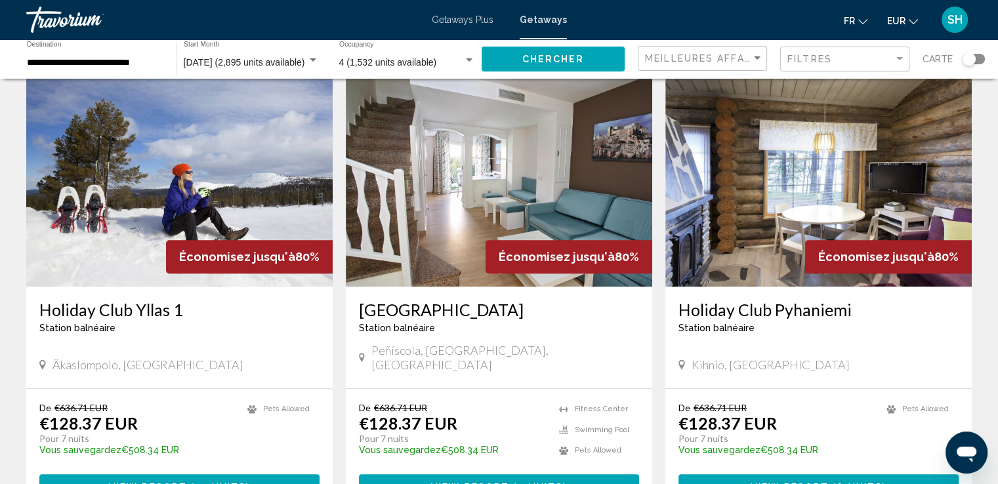
click at [470, 190] on img "Main content" at bounding box center [499, 182] width 306 height 210
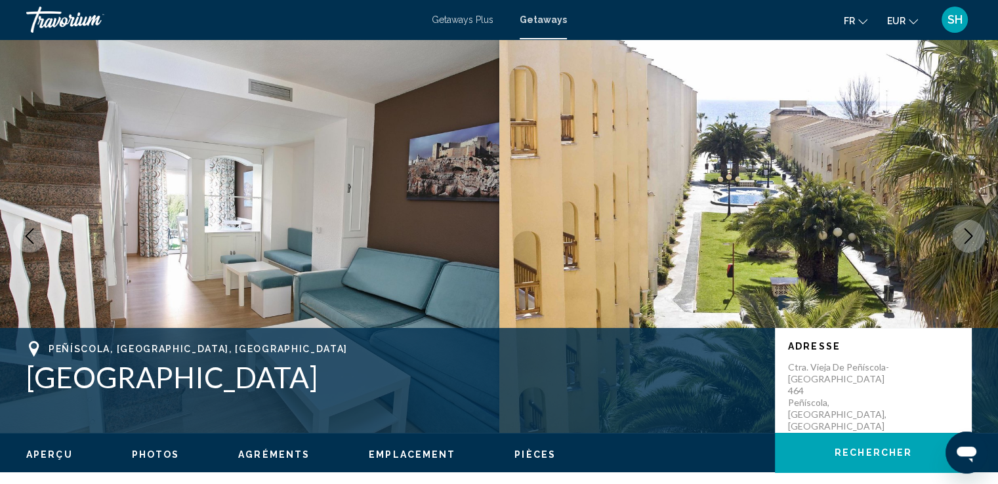
click at [964, 234] on icon "Next image" at bounding box center [968, 236] width 16 height 16
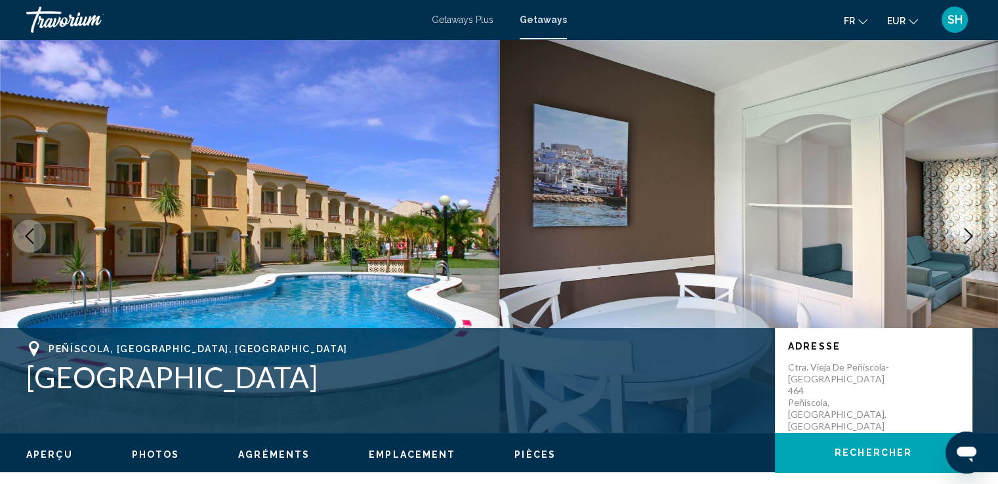
click at [974, 226] on button "Next image" at bounding box center [968, 236] width 33 height 33
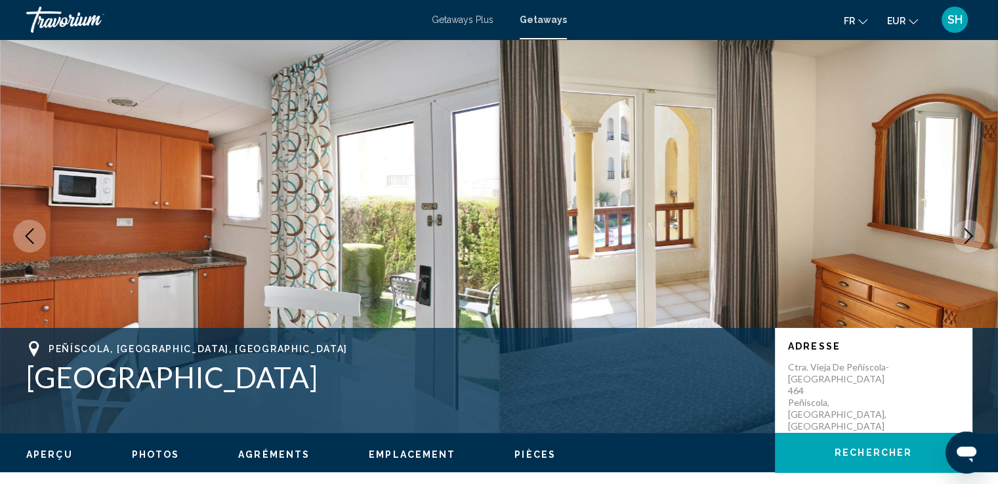
click at [970, 229] on icon "Next image" at bounding box center [968, 236] width 16 height 16
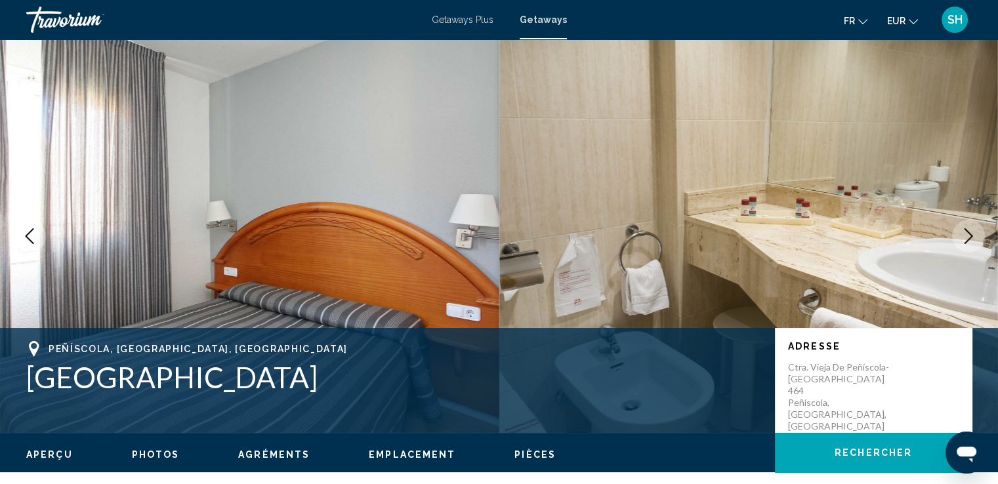
click at [970, 229] on icon "Next image" at bounding box center [968, 236] width 16 height 16
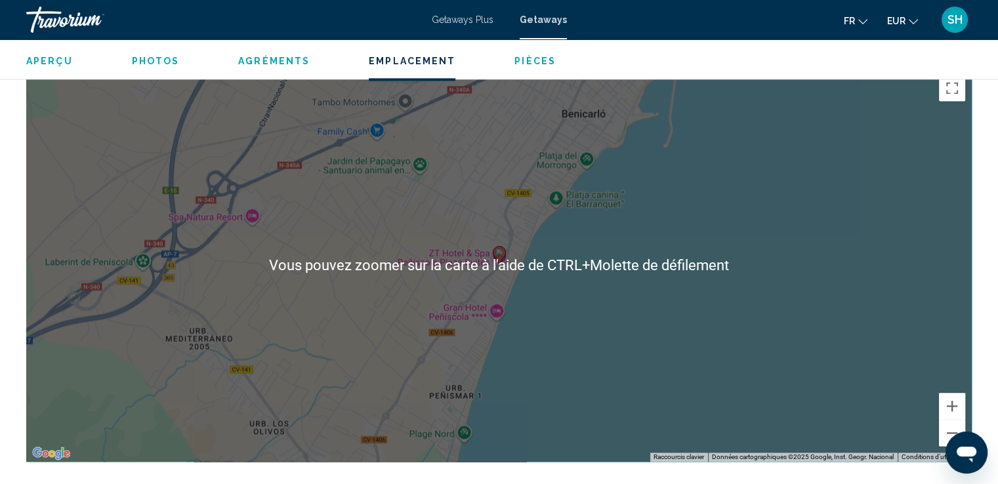
scroll to position [1837, 0]
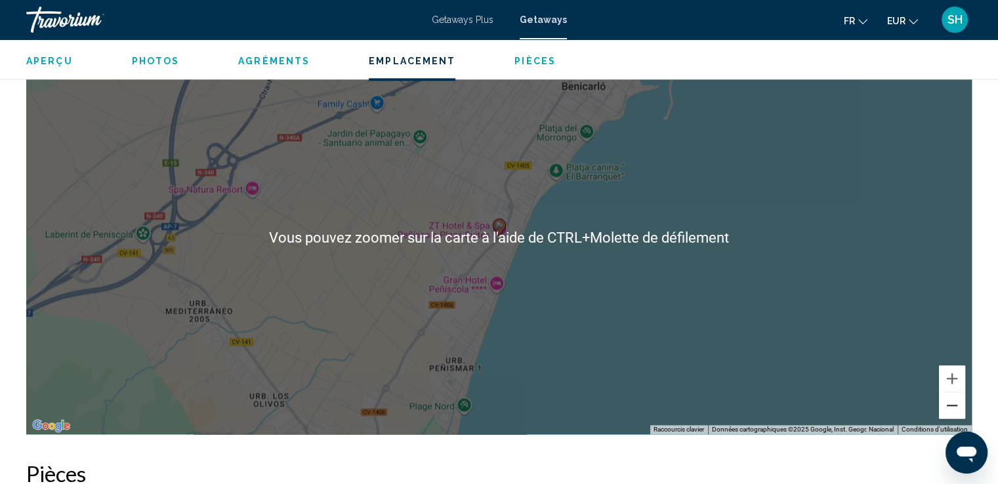
click at [953, 392] on button "Zoom arrière" at bounding box center [952, 405] width 26 height 26
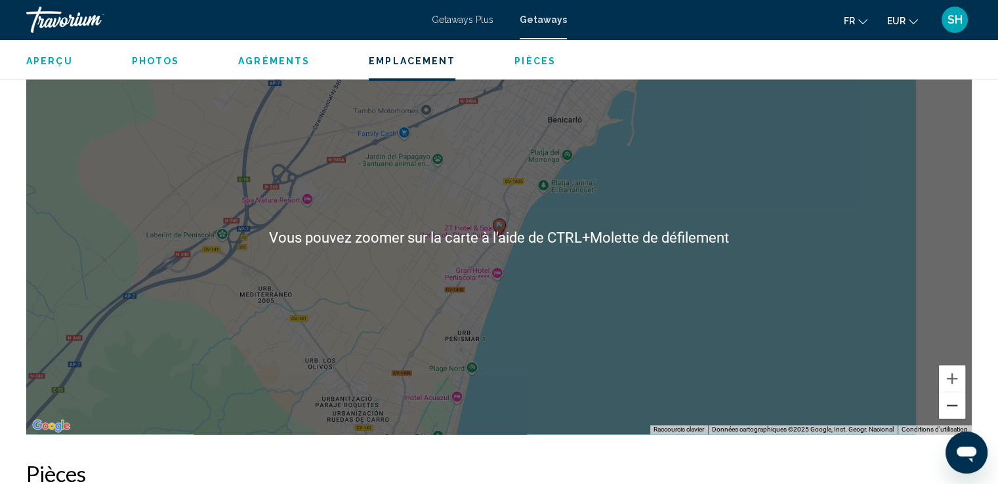
click at [953, 392] on button "Zoom arrière" at bounding box center [952, 405] width 26 height 26
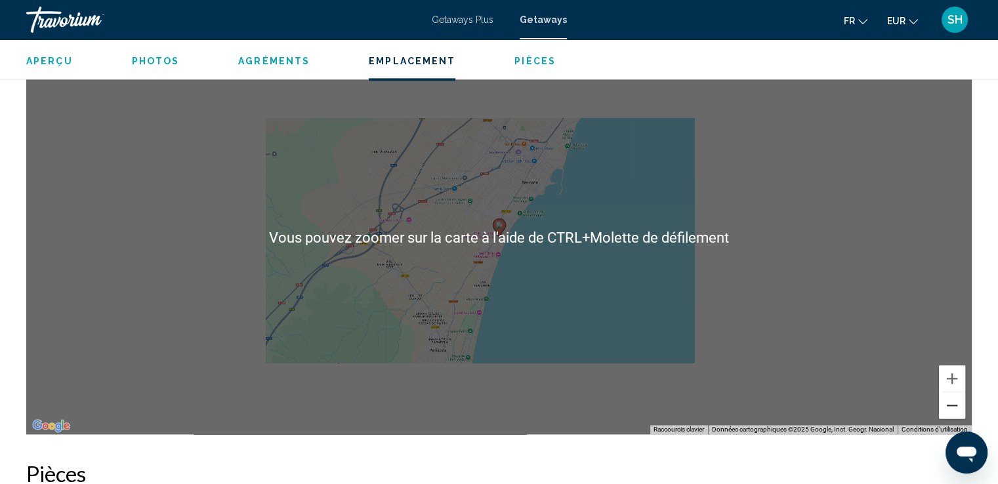
click at [953, 392] on button "Zoom arrière" at bounding box center [952, 405] width 26 height 26
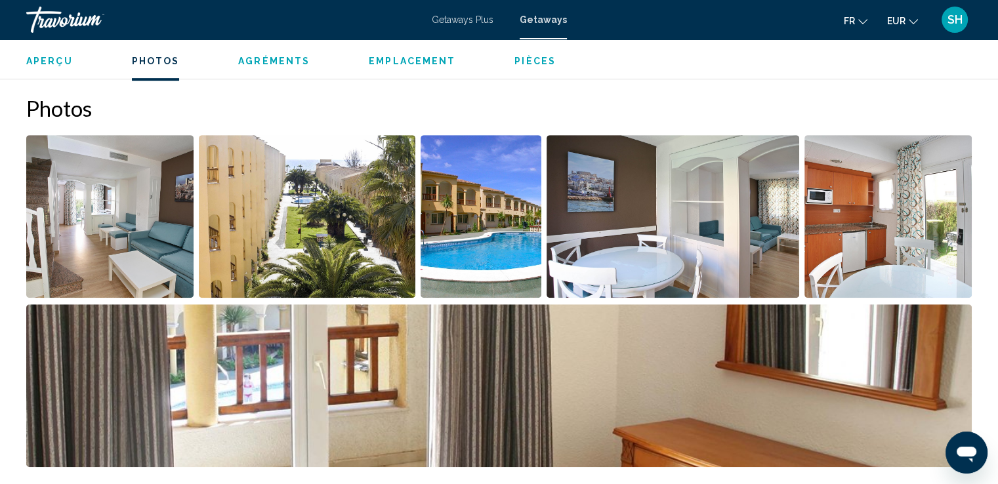
scroll to position [594, 0]
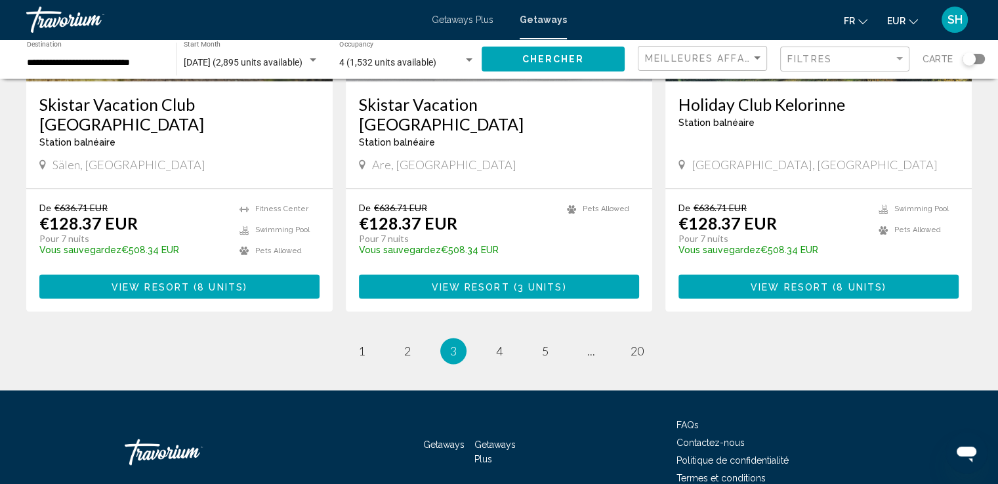
scroll to position [1653, 0]
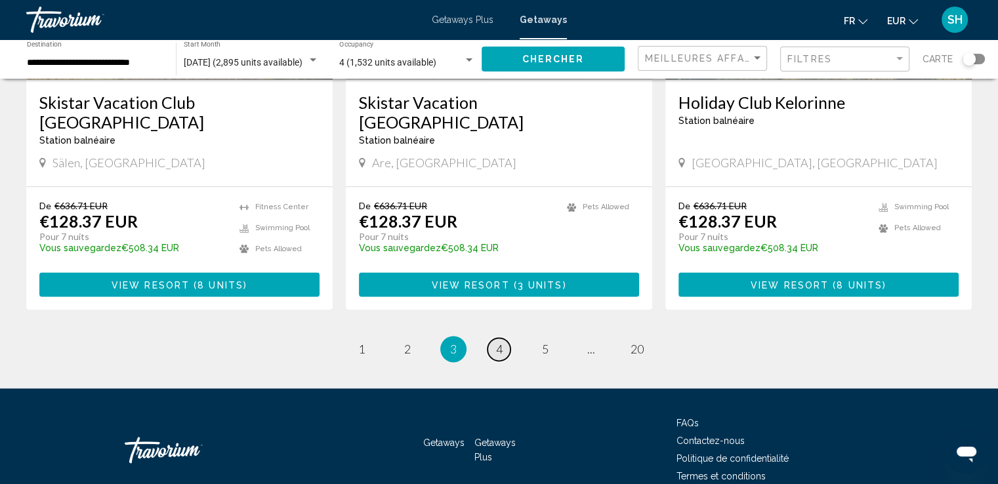
click at [504, 338] on link "page 4" at bounding box center [498, 349] width 23 height 23
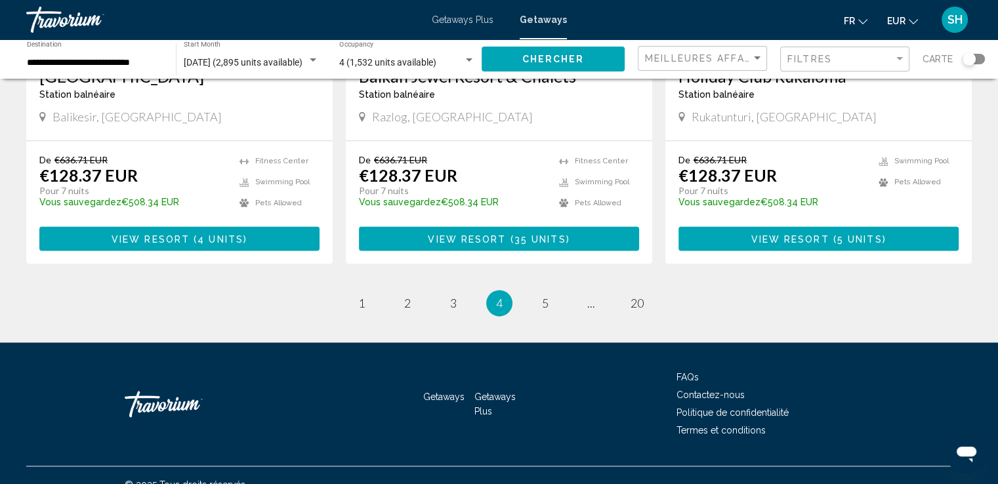
scroll to position [1653, 0]
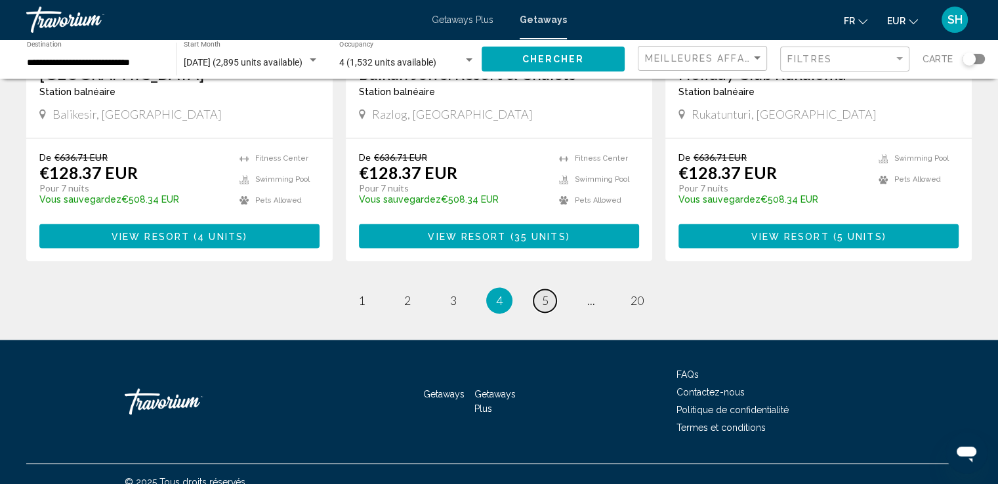
click at [550, 289] on link "page 5" at bounding box center [544, 300] width 23 height 23
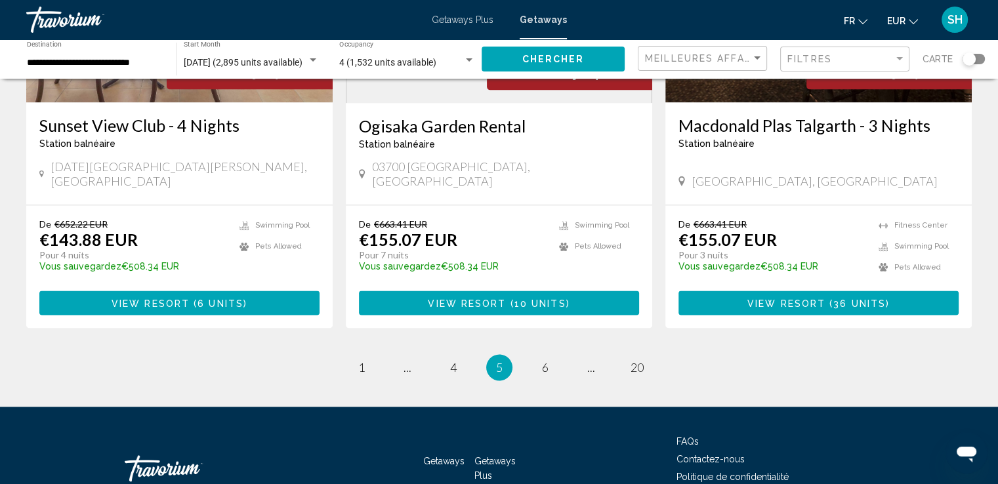
scroll to position [1673, 0]
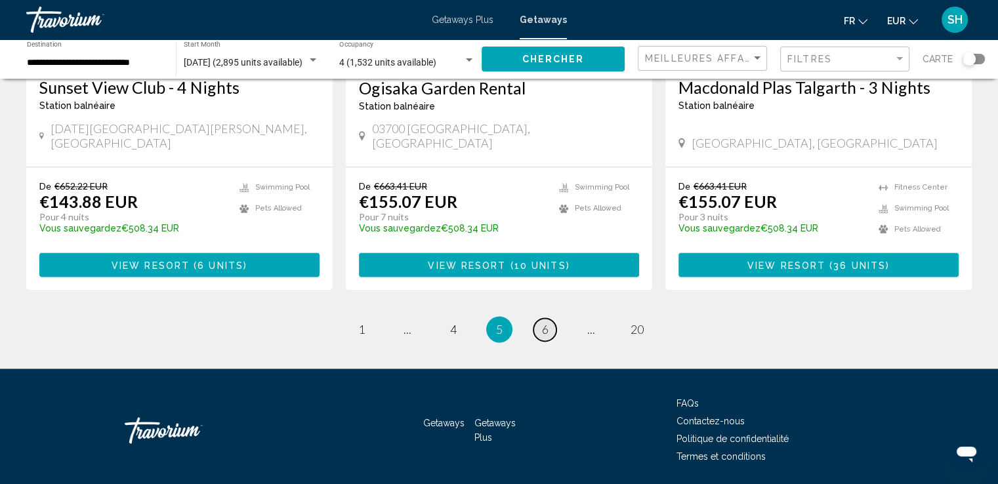
click at [543, 322] on span "6" at bounding box center [545, 329] width 7 height 14
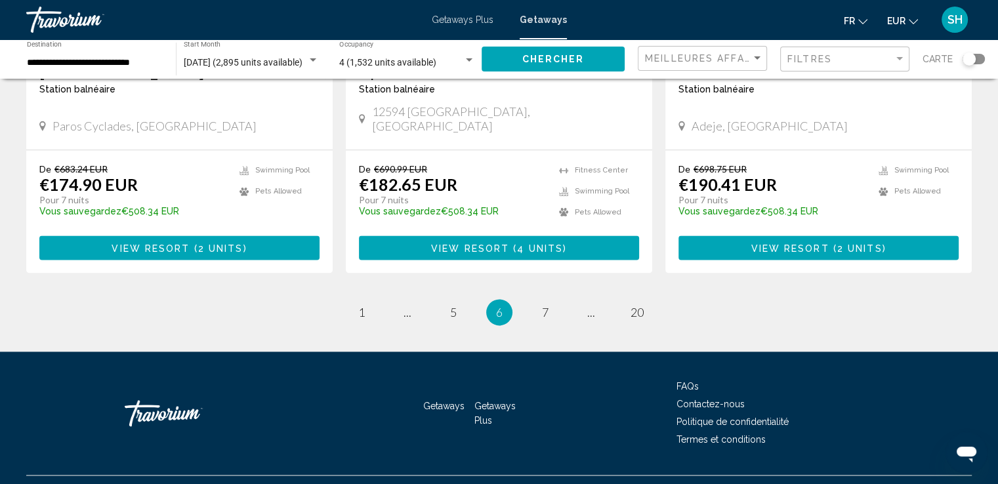
scroll to position [1672, 0]
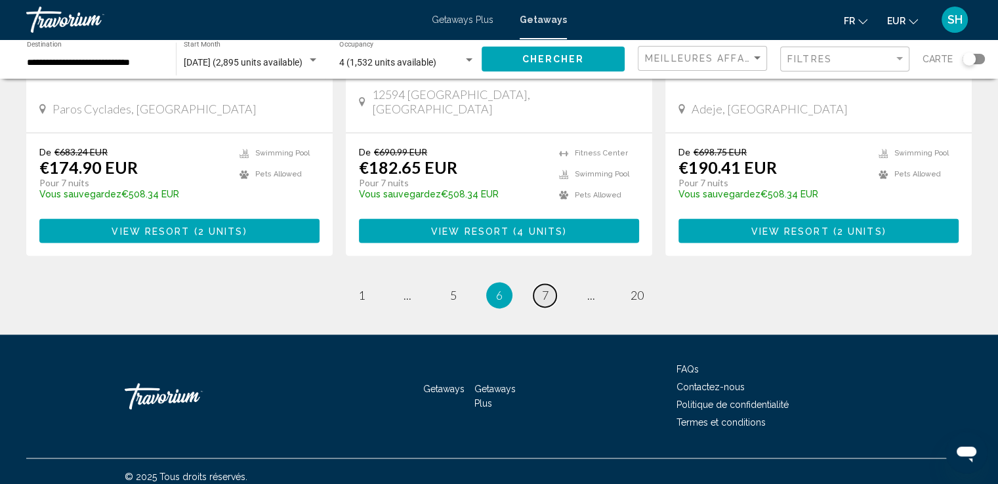
click at [545, 291] on link "page 7" at bounding box center [544, 295] width 23 height 23
